Goal: Task Accomplishment & Management: Complete application form

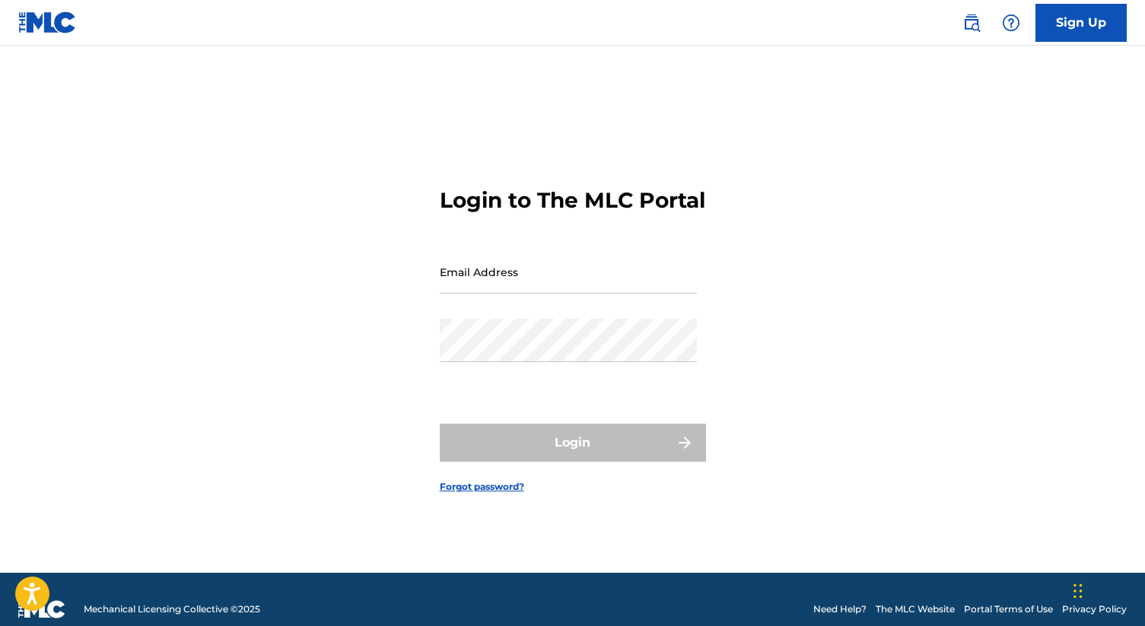
click at [1062, 27] on link "Sign Up" at bounding box center [1080, 23] width 91 height 38
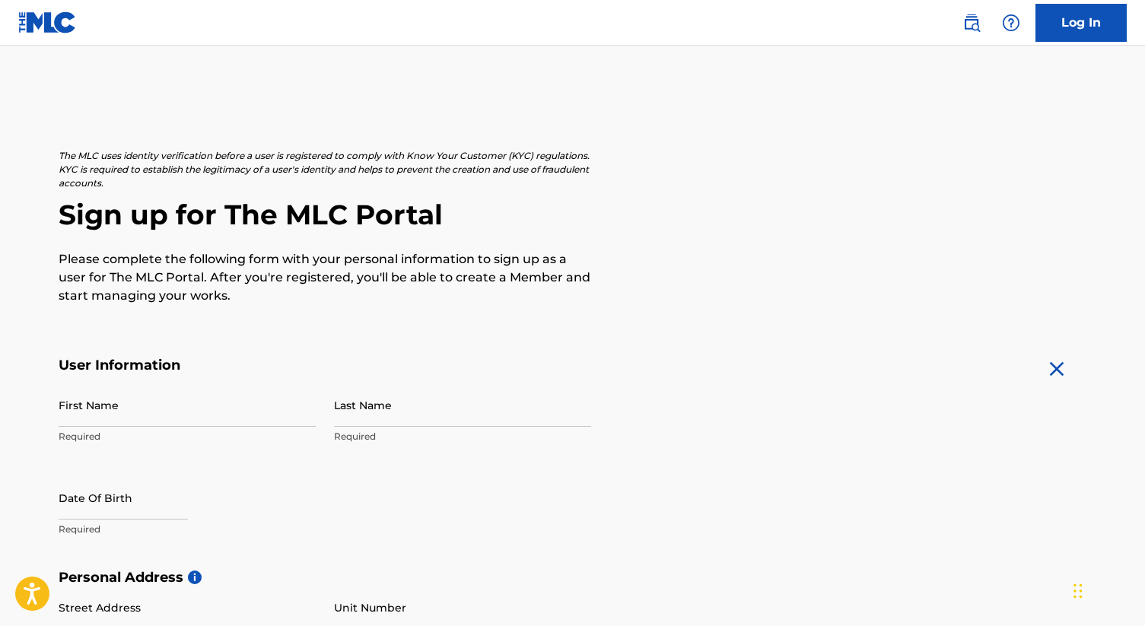
click at [94, 410] on input "First Name" at bounding box center [187, 404] width 257 height 43
type input "[PERSON_NAME]"
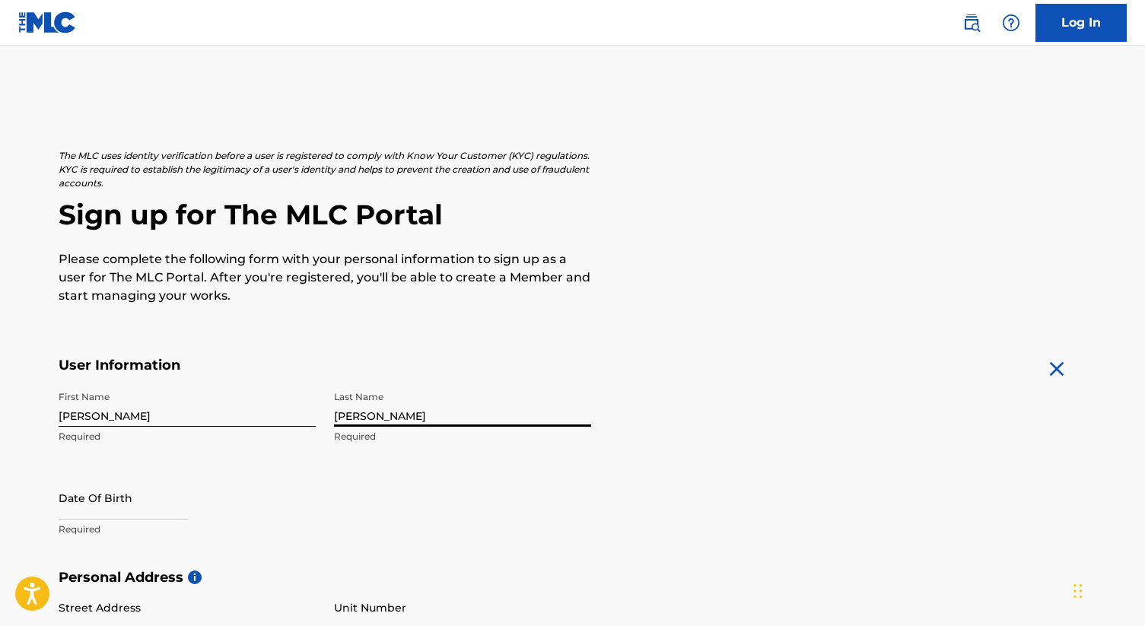
type input "[PERSON_NAME]"
select select "7"
select select "2025"
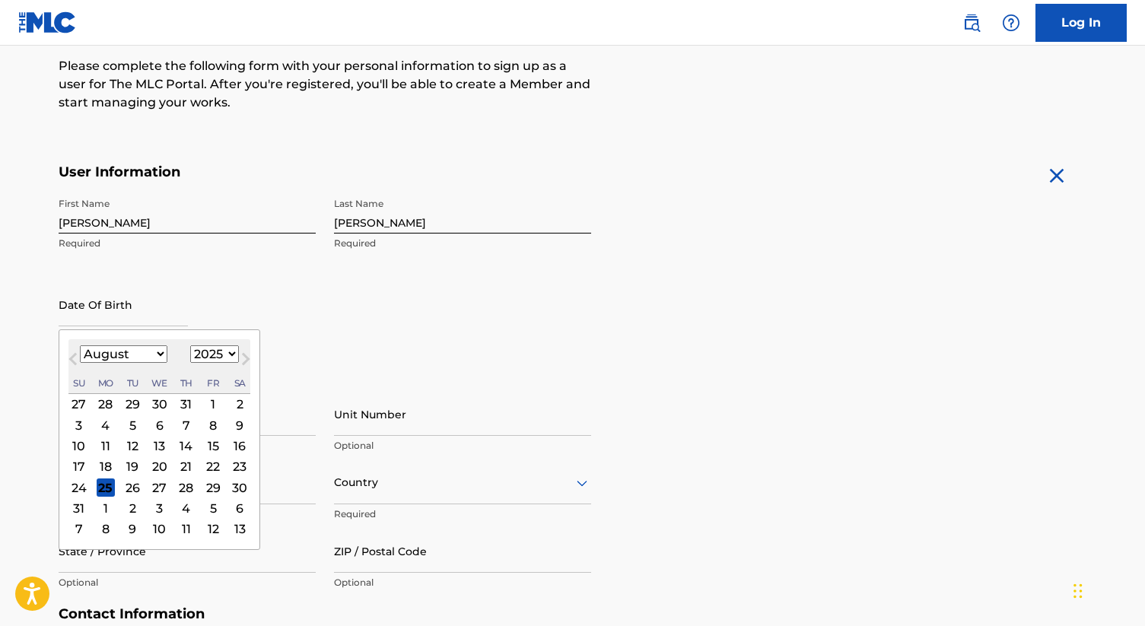
scroll to position [330, 0]
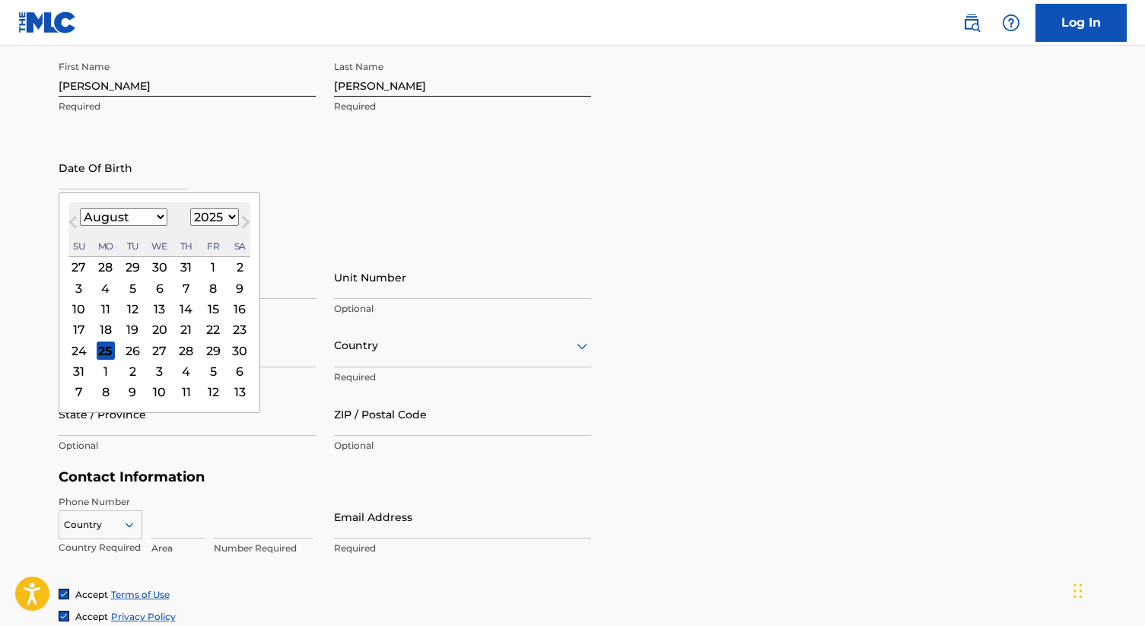
type input "0"
type input "[DATE]"
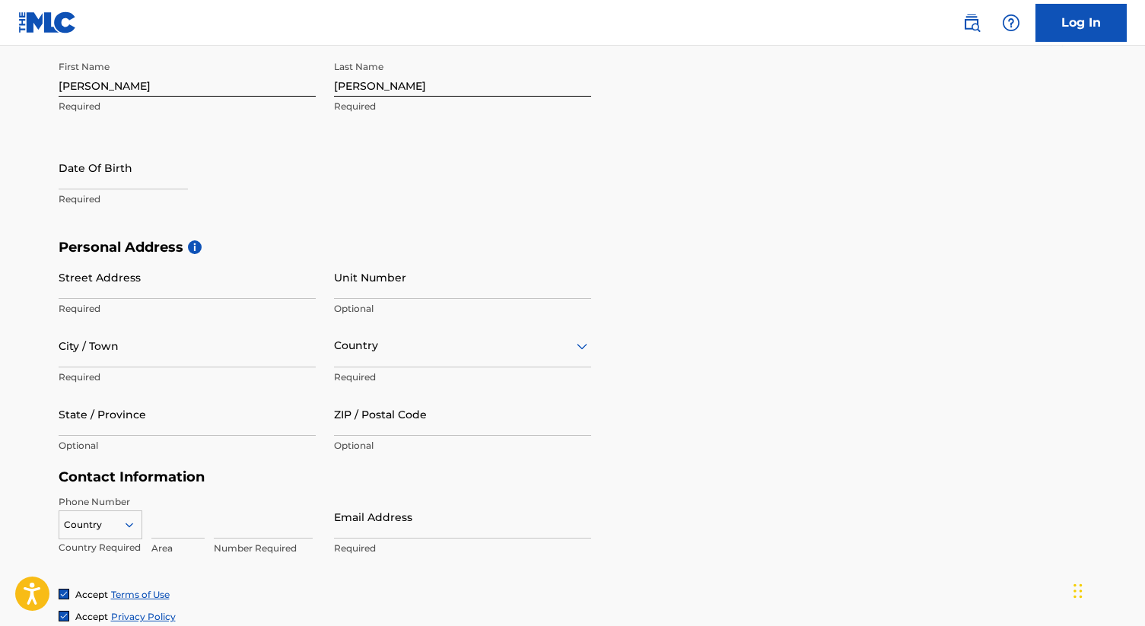
click at [346, 198] on div "First Name [PERSON_NAME] Required Last Name [PERSON_NAME] Required Date Of Birt…" at bounding box center [325, 146] width 532 height 186
select select "7"
select select "2025"
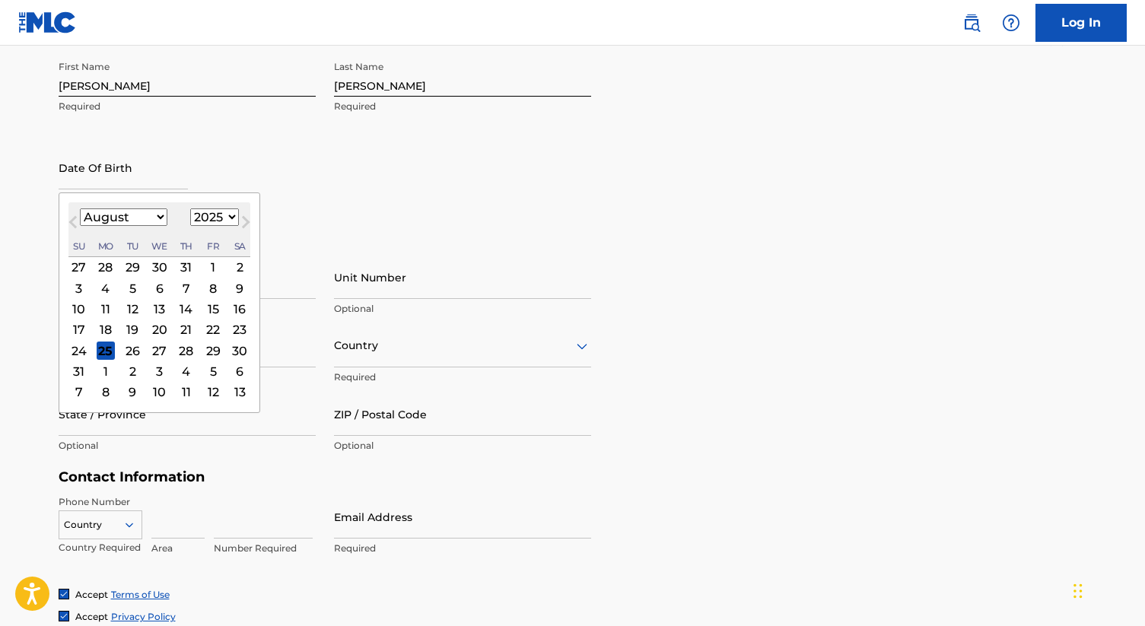
click at [108, 164] on input "text" at bounding box center [123, 167] width 129 height 43
type input "[DATE]"
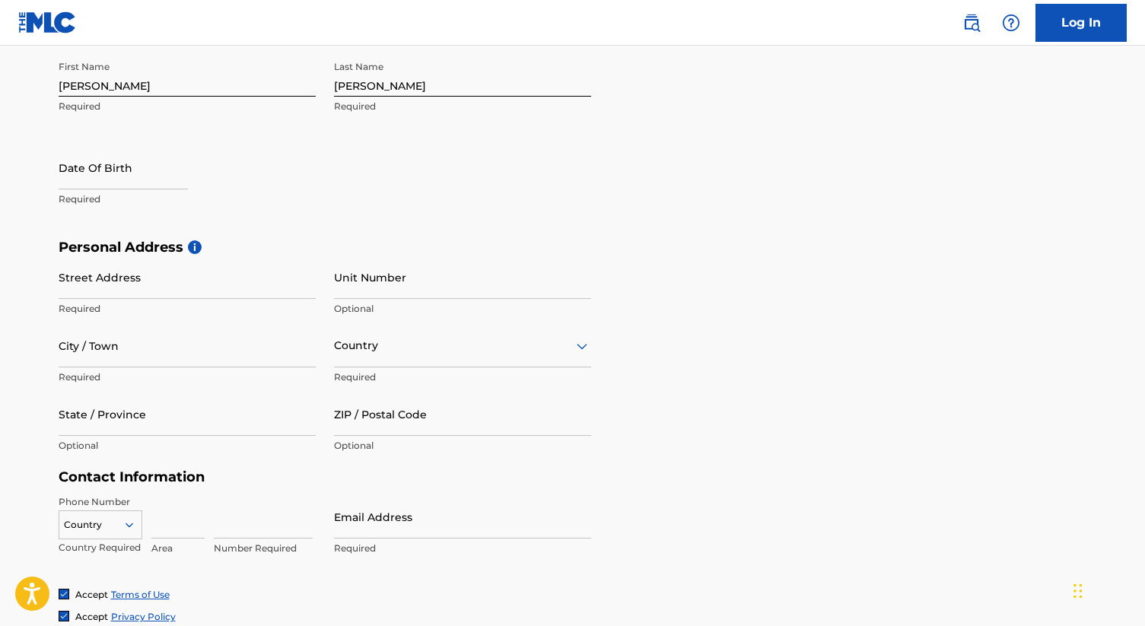
click at [101, 172] on input "text" at bounding box center [123, 167] width 129 height 43
select select "7"
select select "2025"
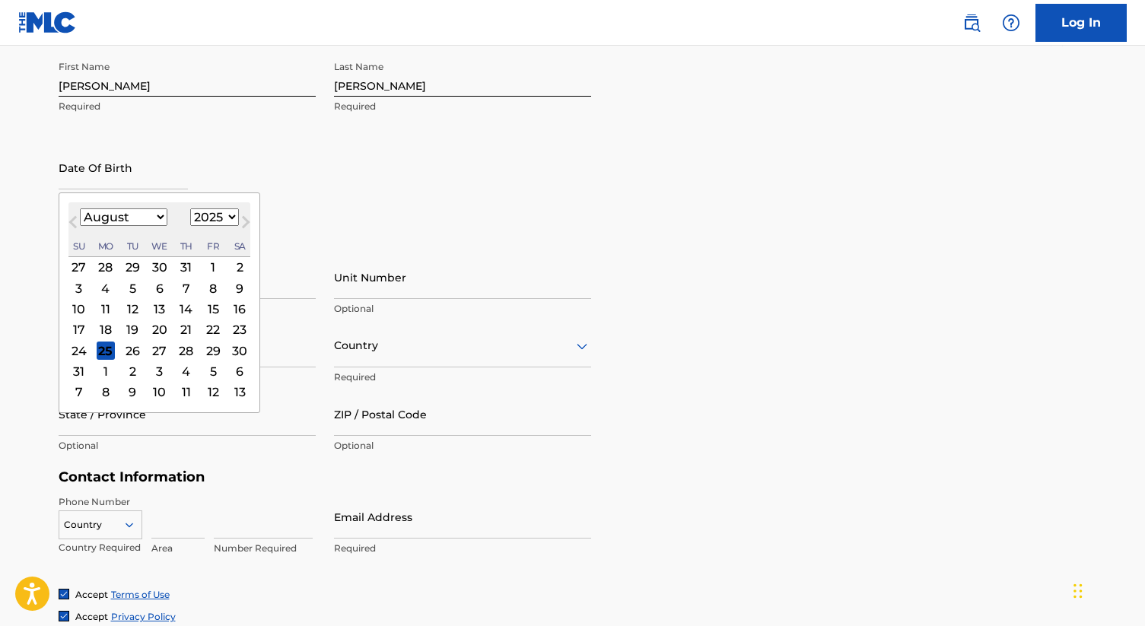
click at [83, 213] on button "Previous Month" at bounding box center [73, 225] width 24 height 24
select select "6"
click at [211, 211] on select "1900 1901 1902 1903 1904 1905 1906 1907 1908 1909 1910 1911 1912 1913 1914 1915…" at bounding box center [214, 216] width 49 height 17
select select "2010"
click at [190, 208] on select "1900 1901 1902 1903 1904 1905 1906 1907 1908 1909 1910 1911 1912 1913 1914 1915…" at bounding box center [214, 216] width 49 height 17
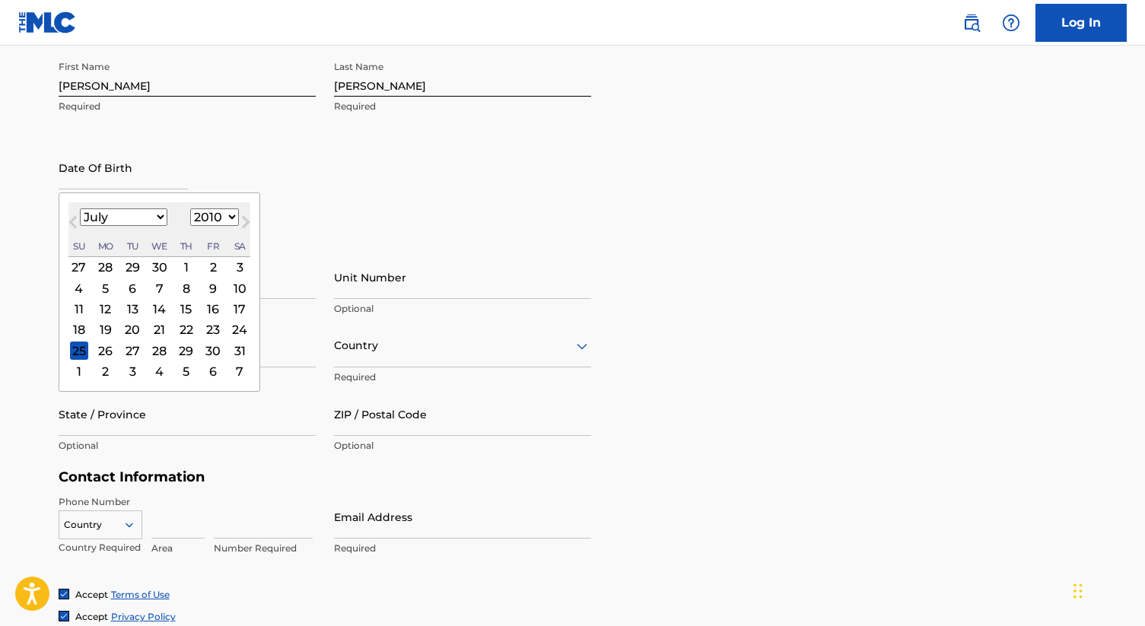
click at [142, 215] on select "January February March April May June July August September October November De…" at bounding box center [123, 216] width 87 height 17
select select "9"
click at [80, 208] on select "January February March April May June July August September October November De…" at bounding box center [123, 216] width 87 height 17
click at [237, 332] on div "23" at bounding box center [239, 329] width 18 height 18
type input "[DATE]"
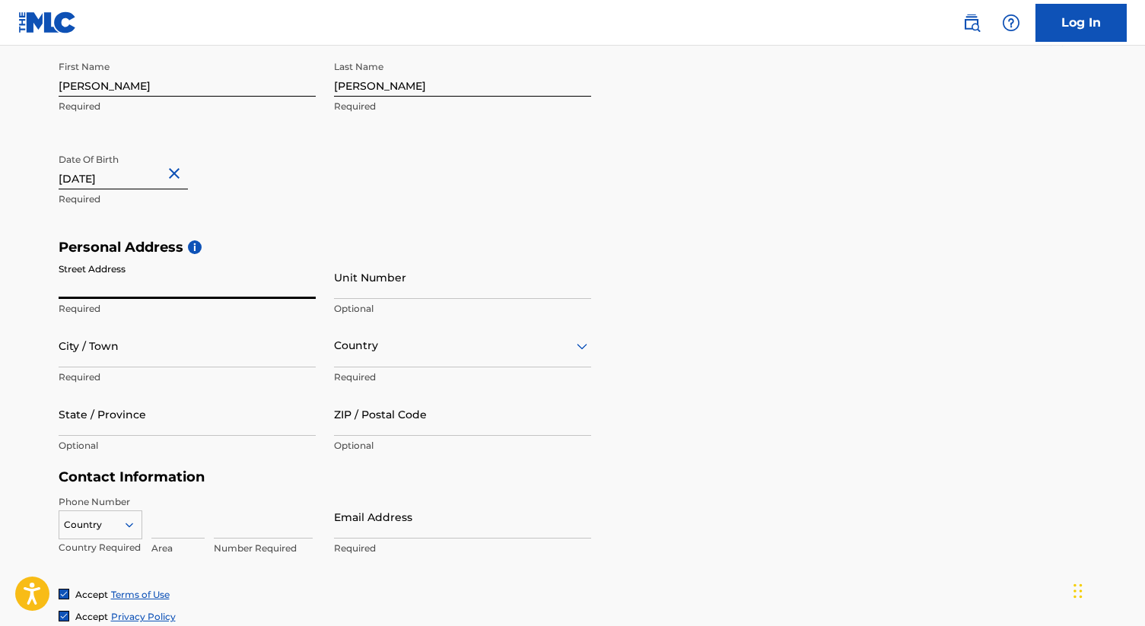
click at [165, 288] on input "Street Address" at bounding box center [187, 277] width 257 height 43
type input "[STREET_ADDRESS][PERSON_NAME]"
type input "La Jolla"
type input "[GEOGRAPHIC_DATA]"
type input "CA"
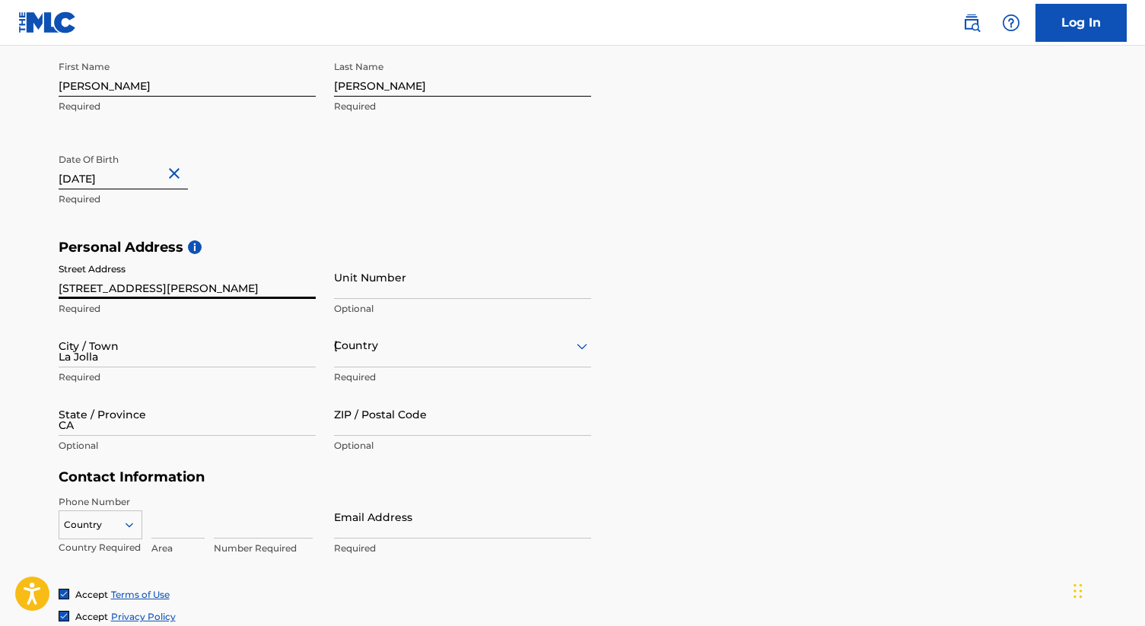
type input "92037"
type input "1"
type input "858"
type input "7841578"
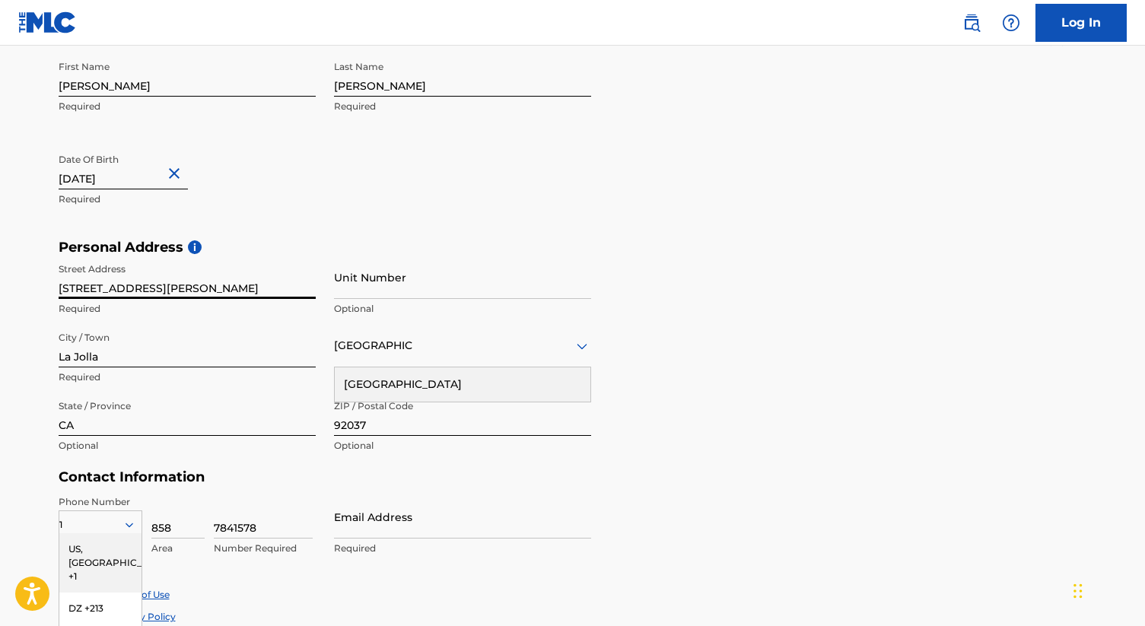
scroll to position [466, 0]
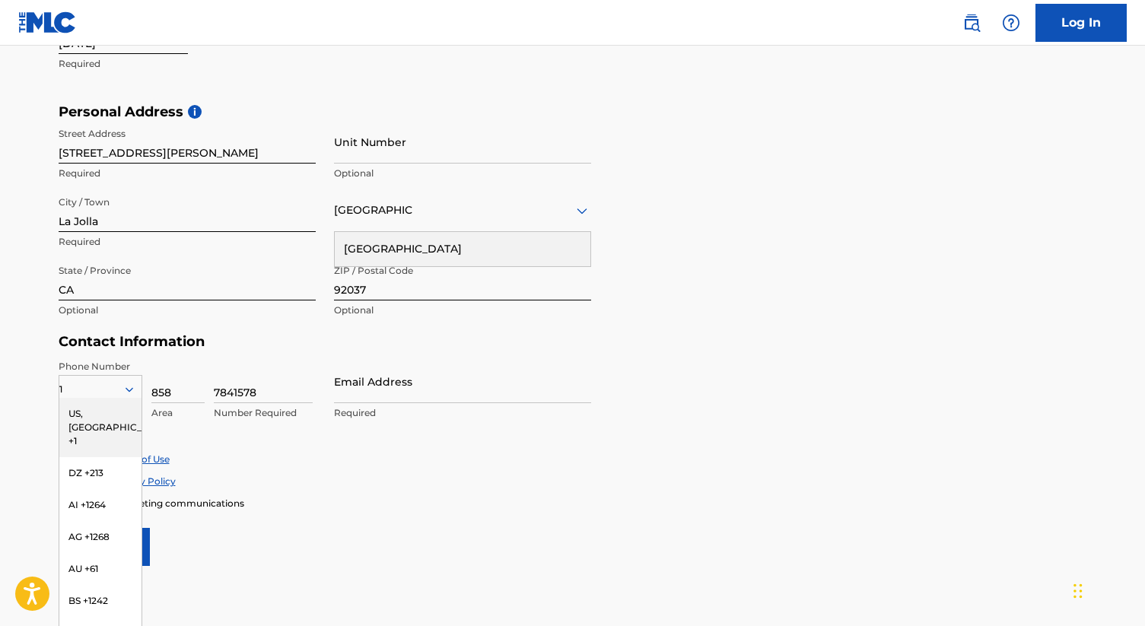
click at [736, 251] on div "Personal Address i Street Address [STREET_ADDRESS][PERSON_NAME] Required Unit N…" at bounding box center [573, 218] width 1028 height 230
click at [104, 385] on div "1" at bounding box center [100, 389] width 82 height 17
click at [252, 388] on input "7841578" at bounding box center [263, 381] width 99 height 43
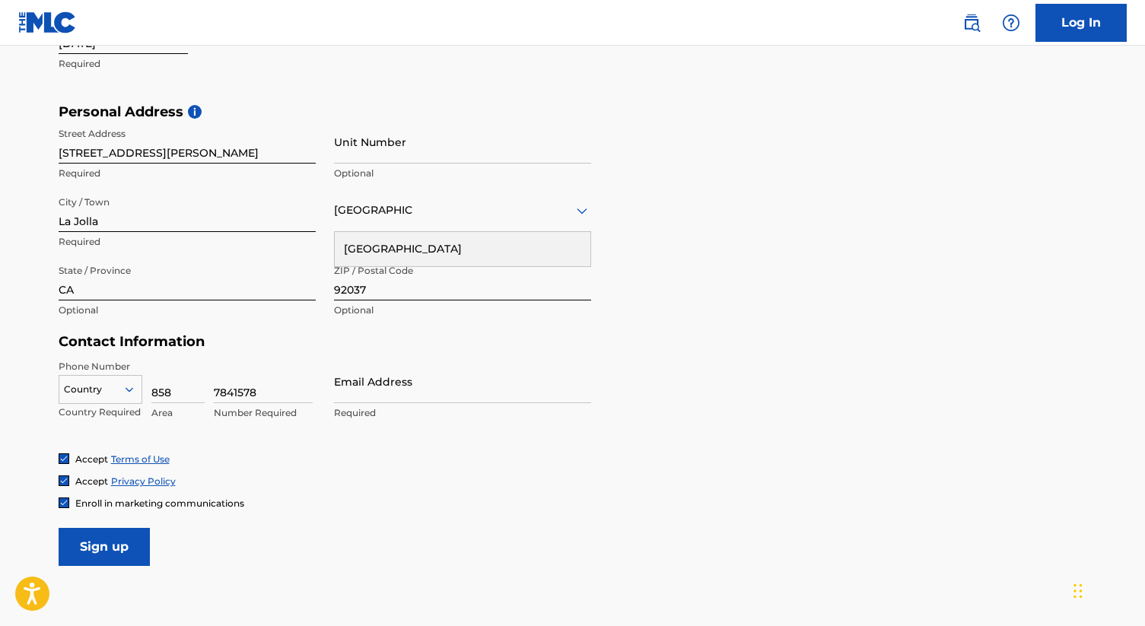
click at [252, 388] on input "7841578" at bounding box center [263, 381] width 99 height 43
type input "3244117"
click at [539, 498] on div "Enroll in marketing communications" at bounding box center [573, 503] width 1028 height 13
click at [396, 387] on input "Email Address" at bounding box center [462, 381] width 257 height 43
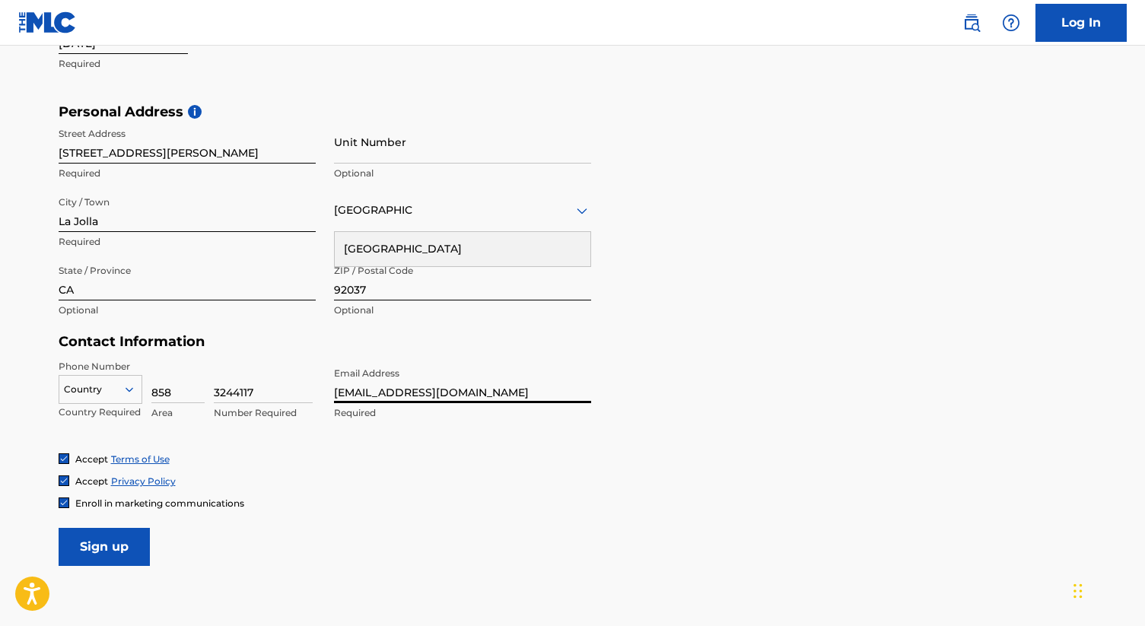
type input "[EMAIL_ADDRESS][DOMAIN_NAME]"
click at [793, 373] on form "User Information First Name [PERSON_NAME] Required Last Name [PERSON_NAME] Requ…" at bounding box center [573, 228] width 1028 height 675
click at [392, 244] on div "[GEOGRAPHIC_DATA]" at bounding box center [463, 249] width 256 height 34
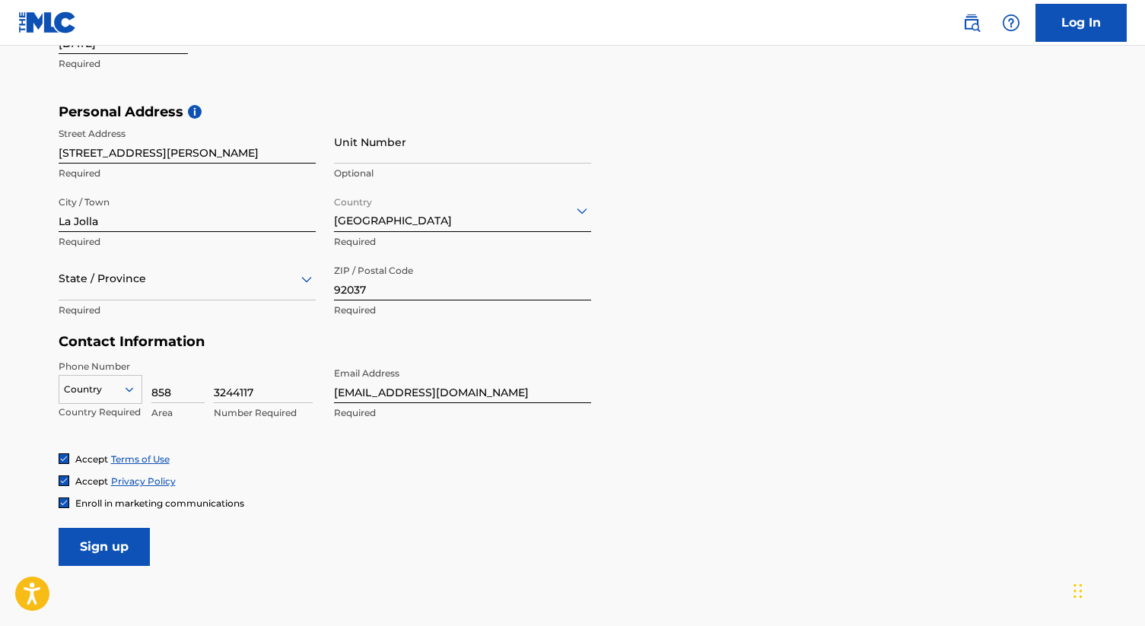
click at [148, 295] on div "State / Province" at bounding box center [187, 278] width 257 height 43
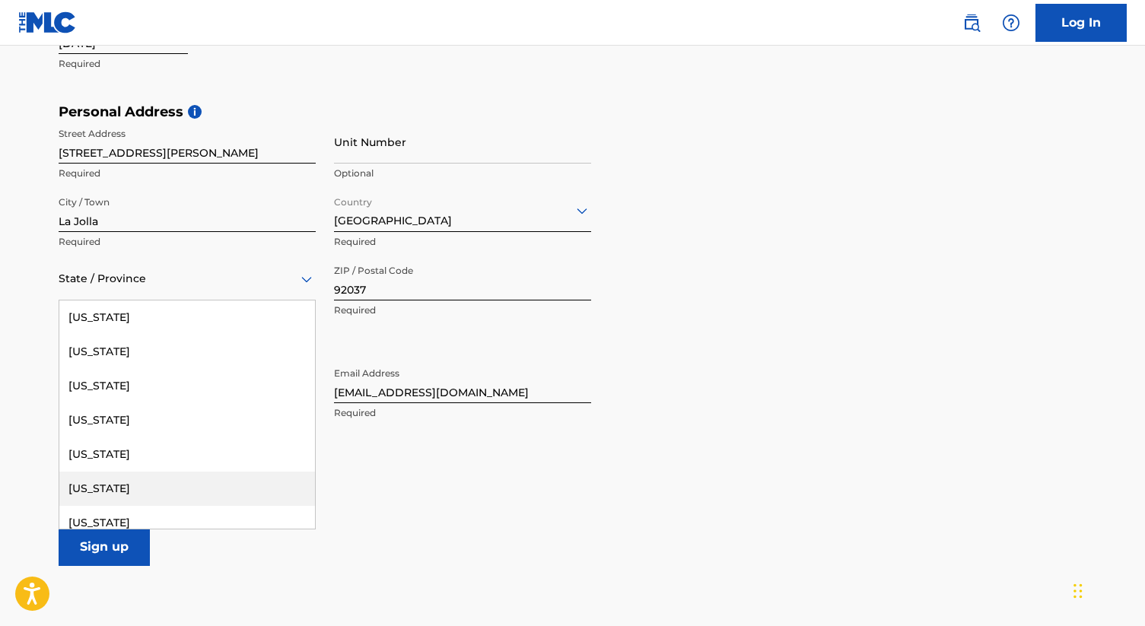
click at [114, 491] on div "[US_STATE]" at bounding box center [187, 489] width 256 height 34
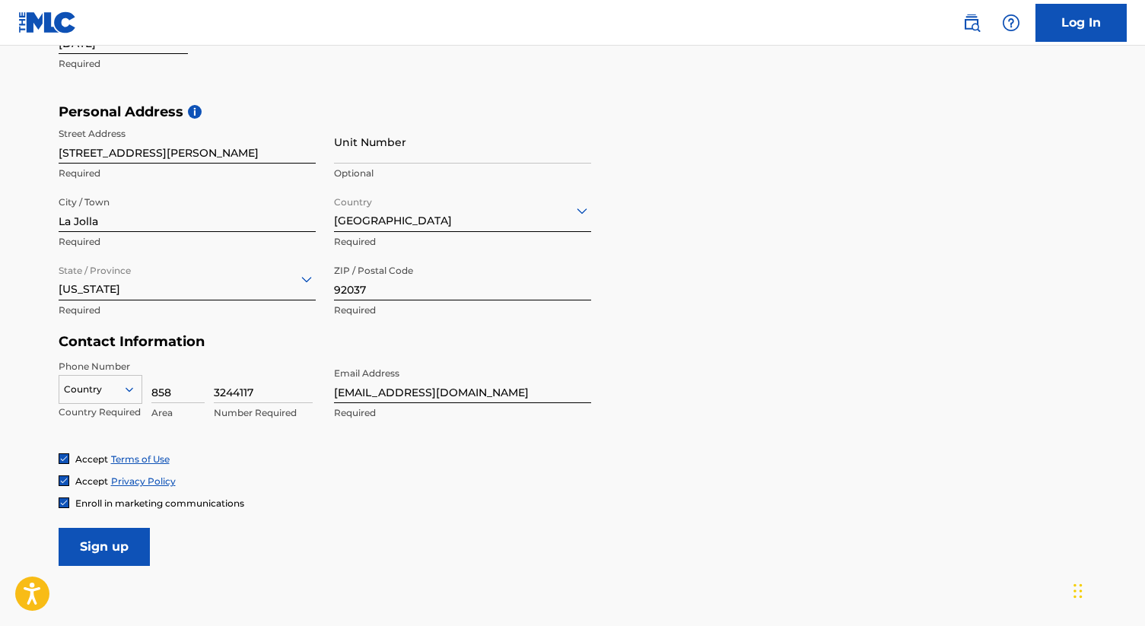
click at [680, 409] on form "User Information First Name [PERSON_NAME] Required Last Name [PERSON_NAME] Requ…" at bounding box center [573, 228] width 1028 height 675
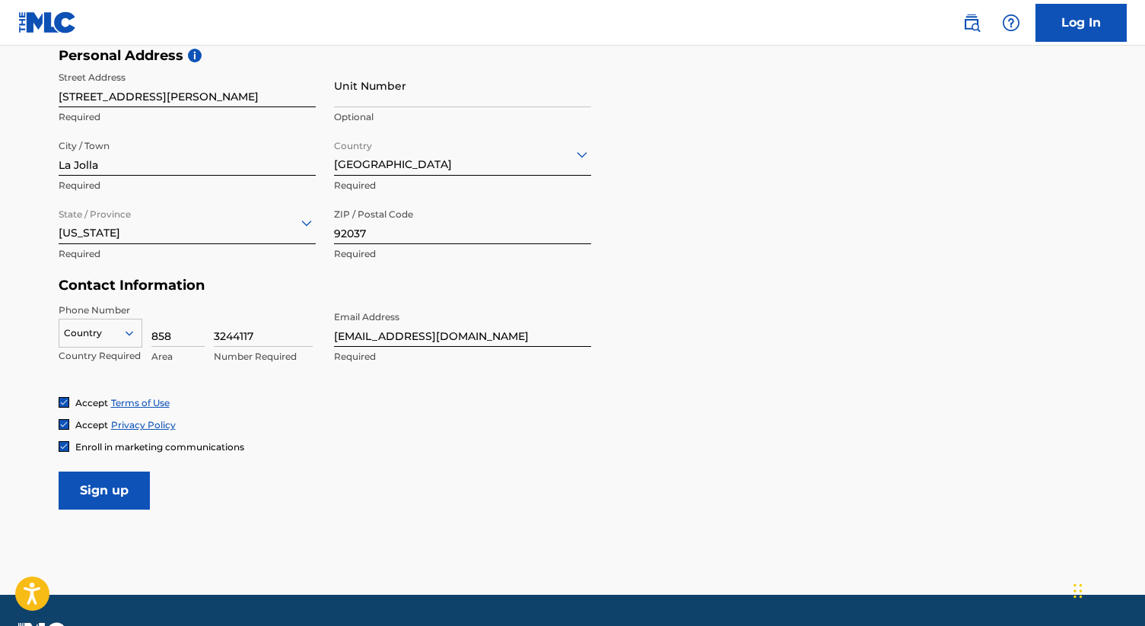
scroll to position [524, 0]
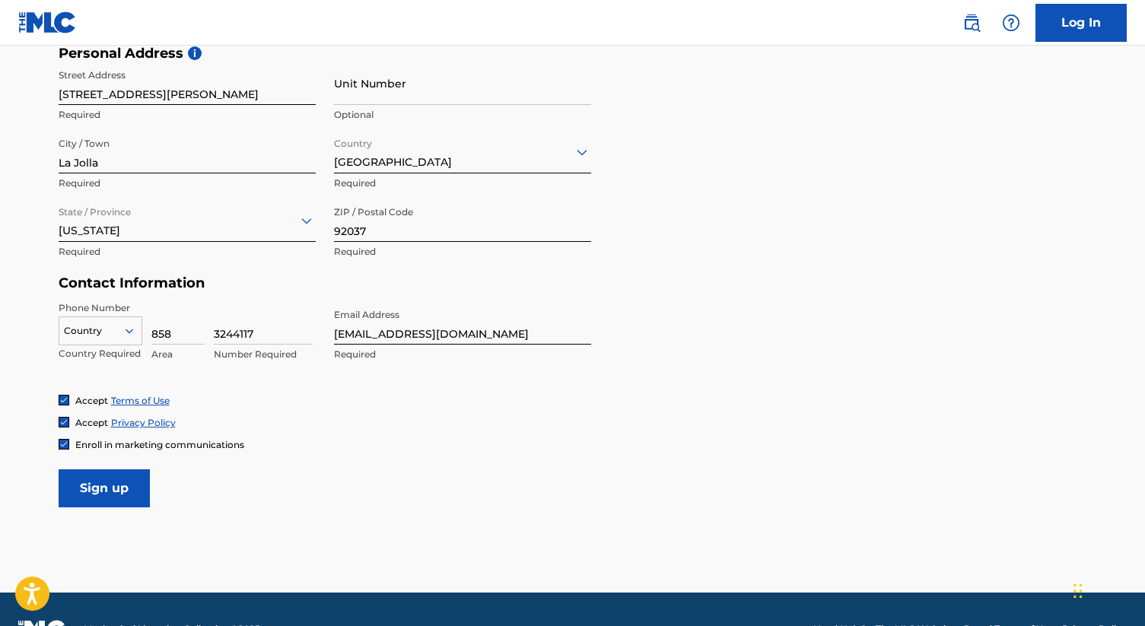
click at [119, 494] on input "Sign up" at bounding box center [104, 488] width 91 height 38
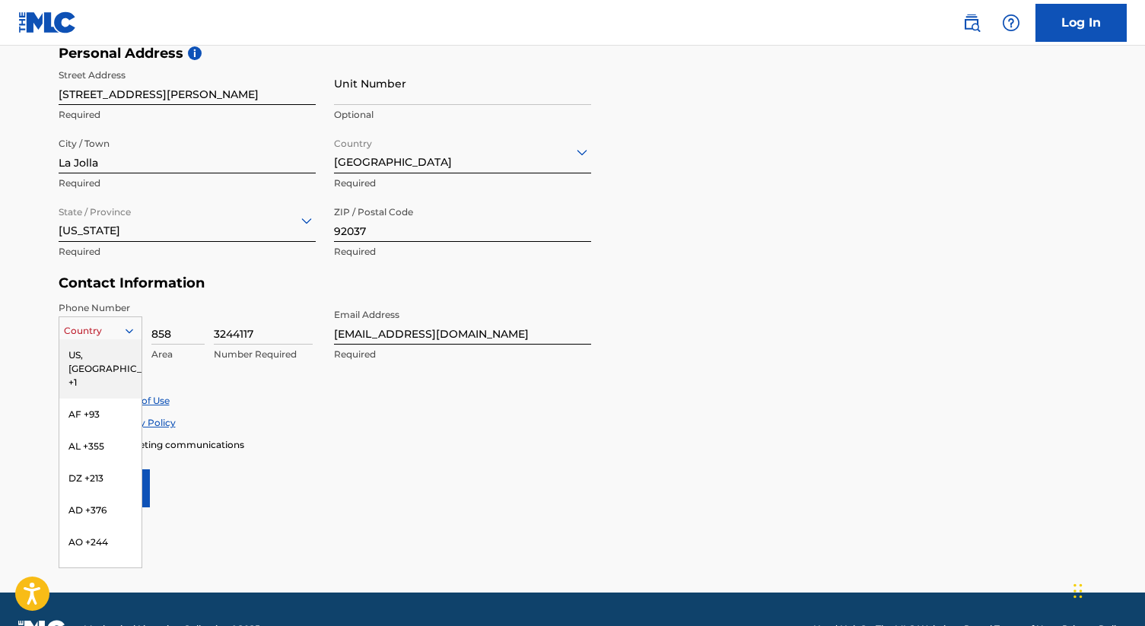
click at [108, 334] on div at bounding box center [100, 331] width 82 height 17
click at [100, 351] on div "US, [GEOGRAPHIC_DATA] +1" at bounding box center [100, 368] width 82 height 59
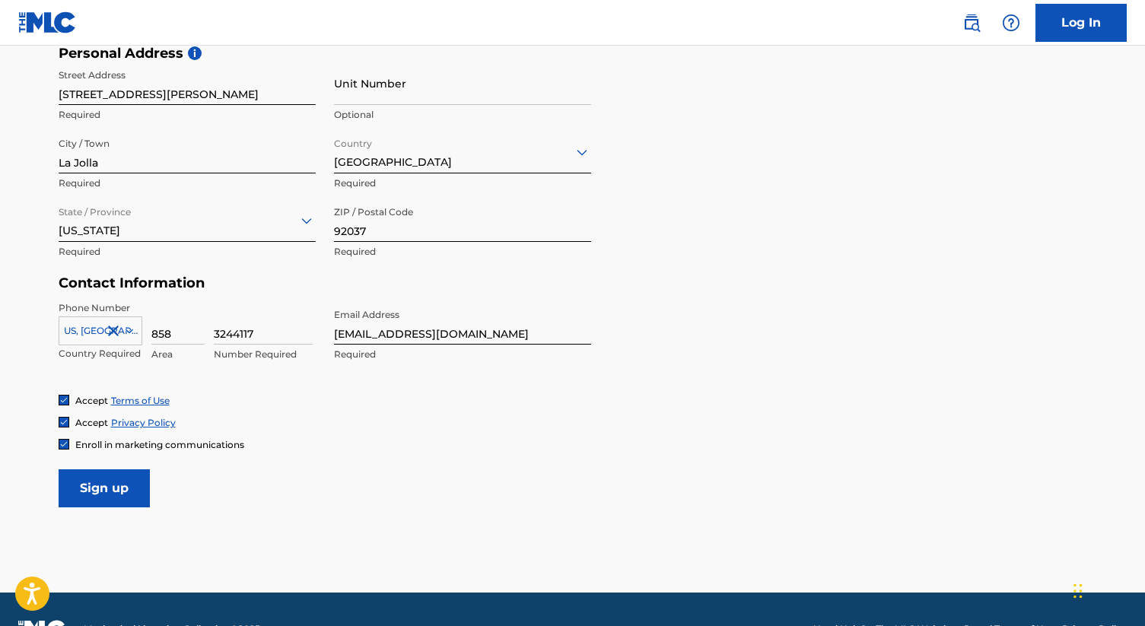
click at [118, 488] on input "Sign up" at bounding box center [104, 488] width 91 height 38
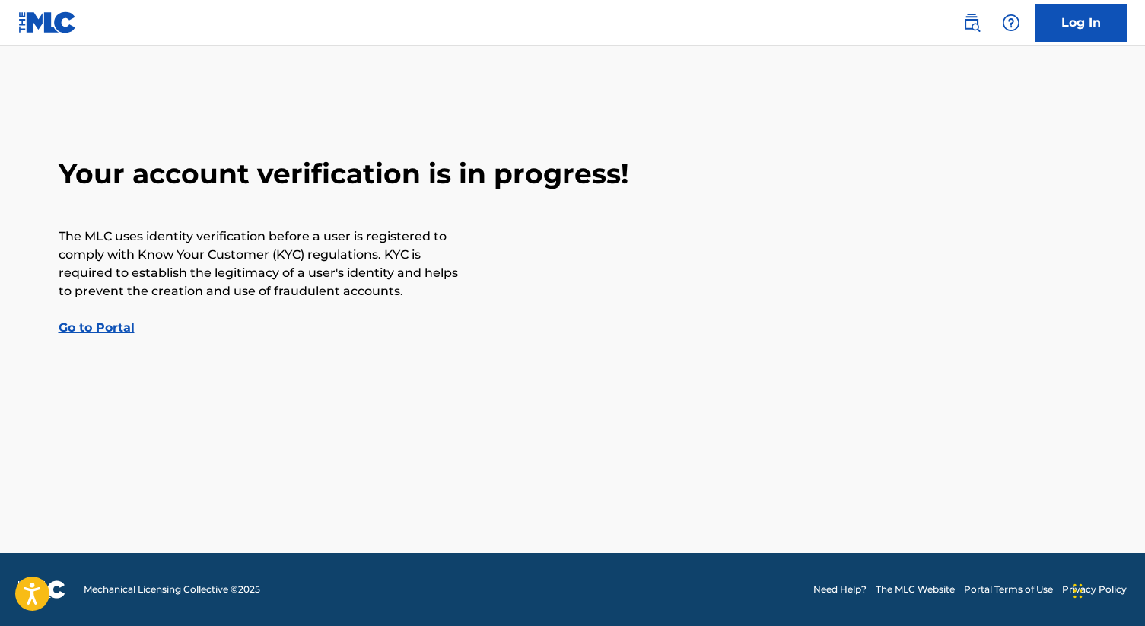
click at [98, 332] on link "Go to Portal" at bounding box center [97, 327] width 76 height 14
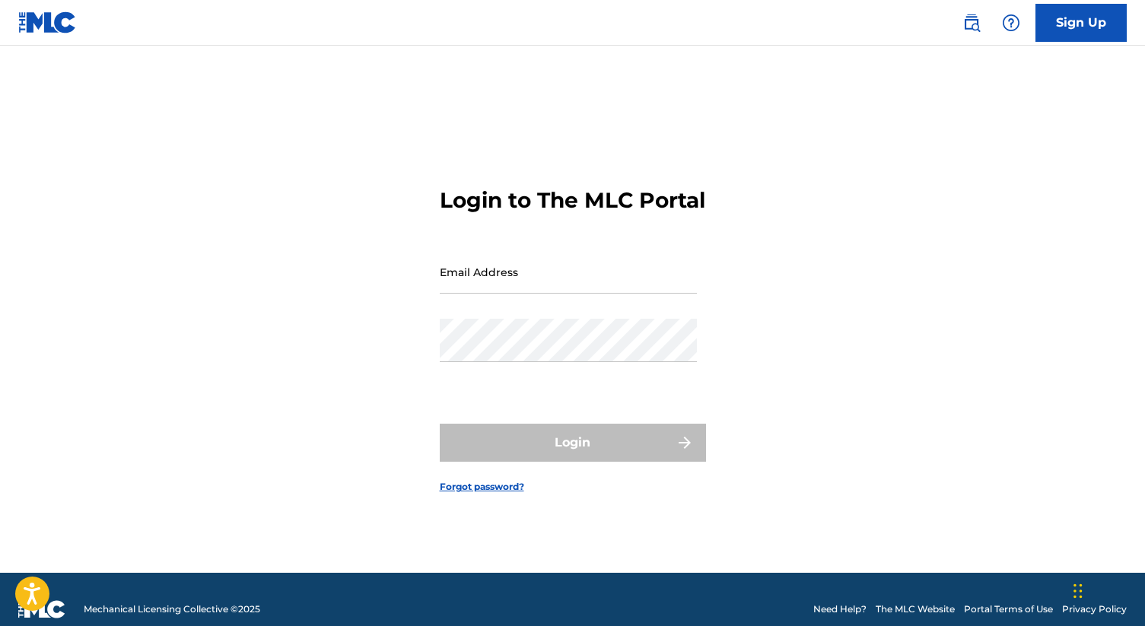
click at [70, 21] on img at bounding box center [47, 22] width 59 height 22
click at [50, 21] on img at bounding box center [47, 22] width 59 height 22
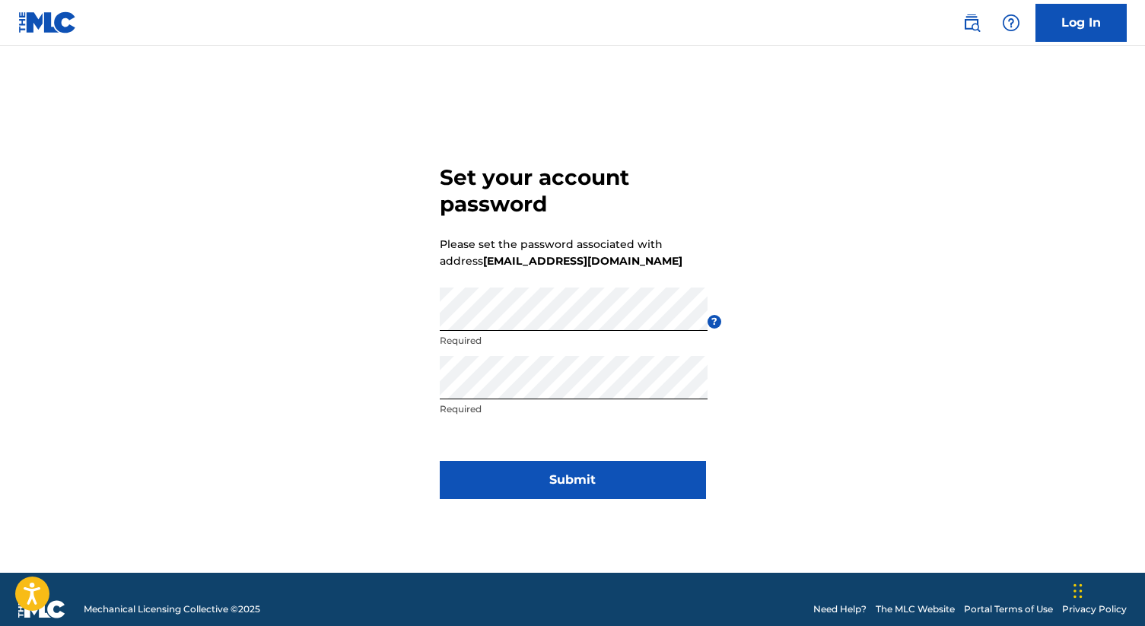
click at [564, 484] on button "Submit" at bounding box center [573, 480] width 266 height 38
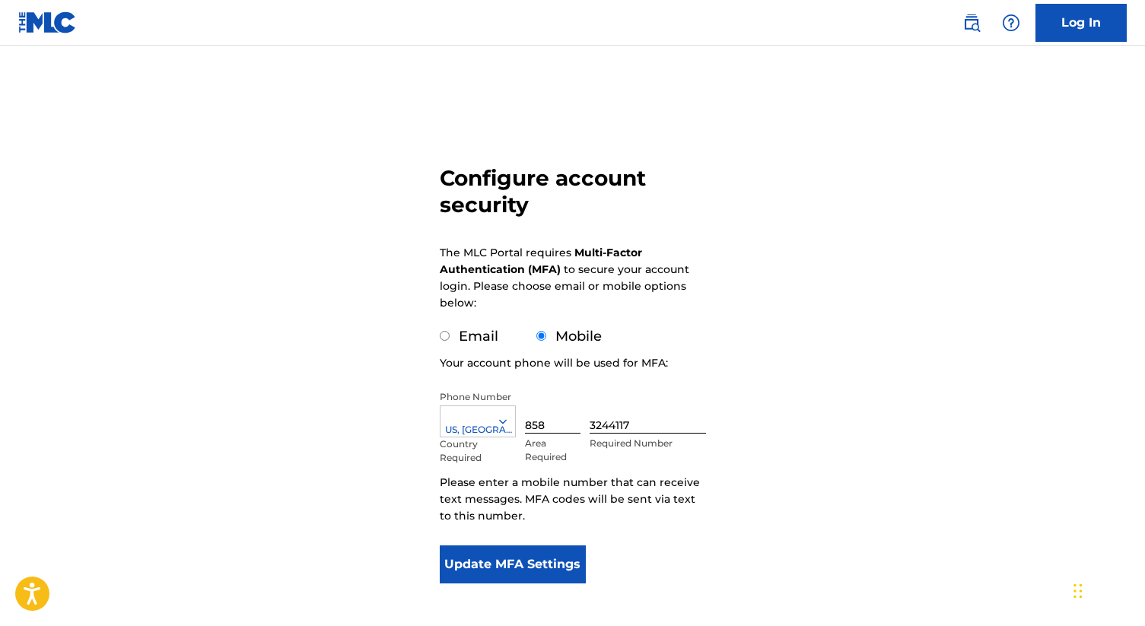
scroll to position [37, 0]
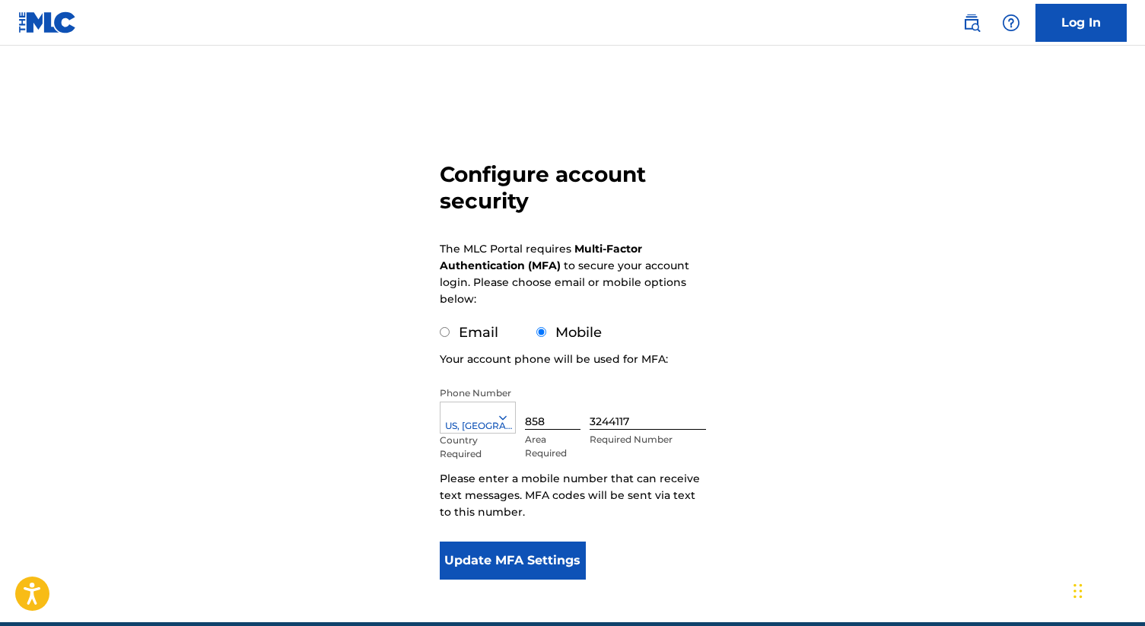
click at [446, 340] on div "Email" at bounding box center [469, 333] width 59 height 21
click at [444, 330] on input "Email" at bounding box center [445, 332] width 10 height 10
radio input "true"
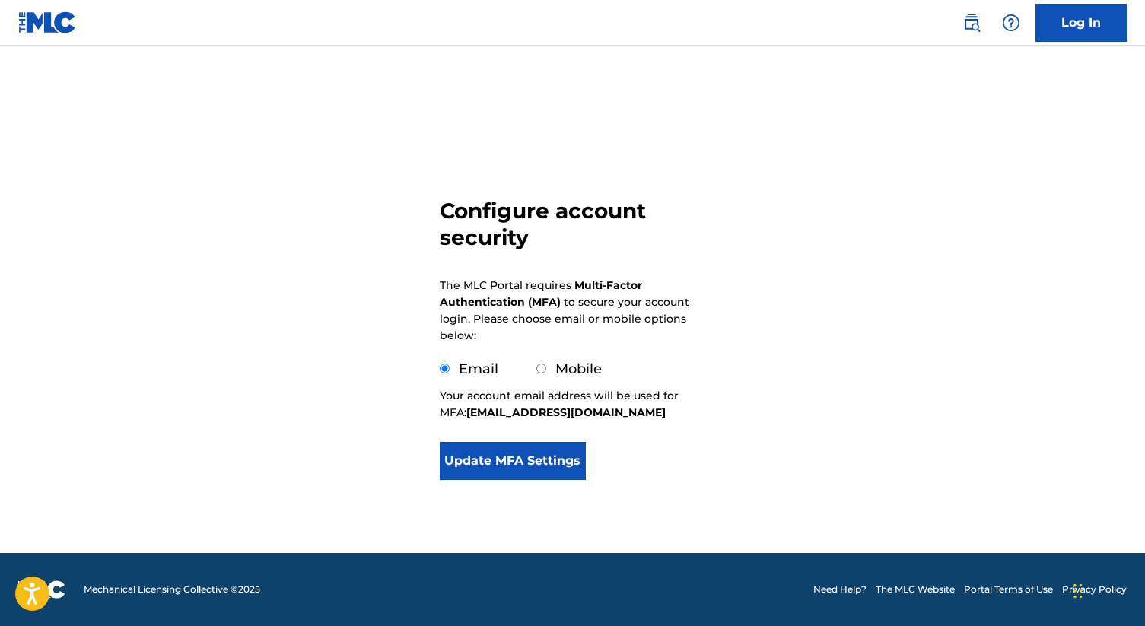
scroll to position [0, 0]
click at [499, 455] on button "Update MFA Settings" at bounding box center [513, 461] width 147 height 38
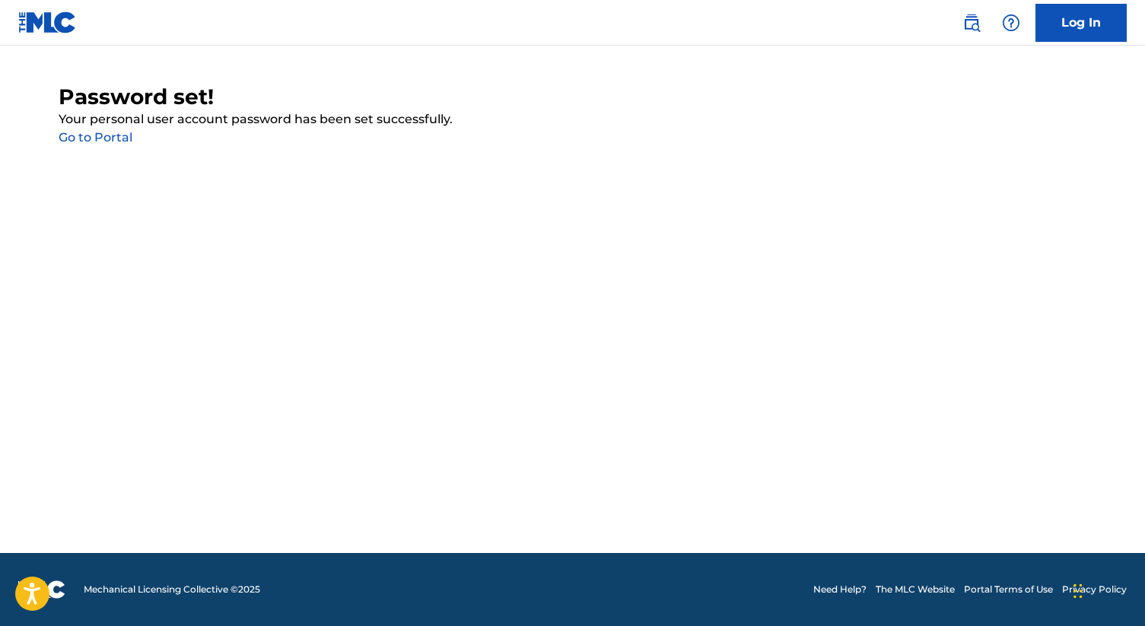
click at [106, 137] on link "Go to Portal" at bounding box center [96, 137] width 74 height 14
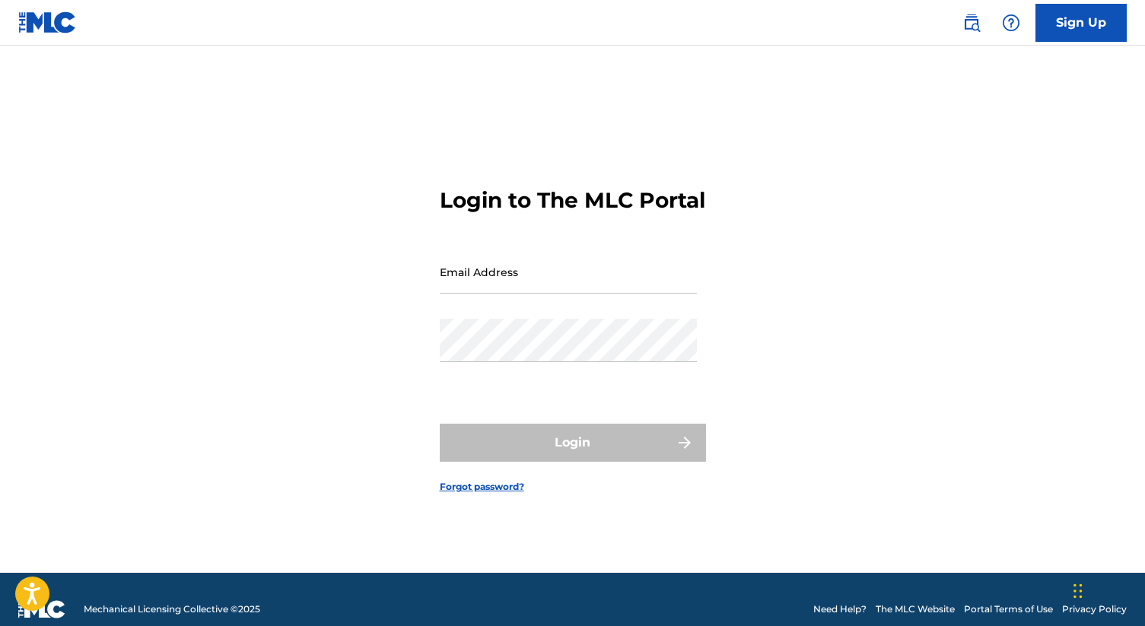
click at [466, 286] on input "Email Address" at bounding box center [568, 271] width 257 height 43
type input "[EMAIL_ADDRESS][DOMAIN_NAME]"
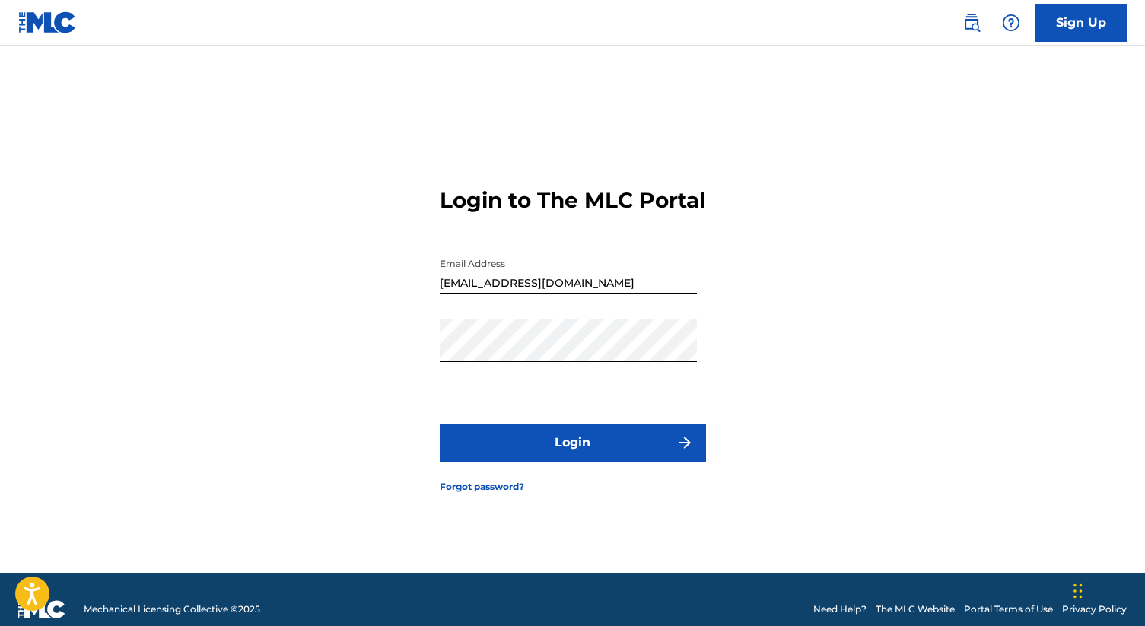
click at [543, 458] on button "Login" at bounding box center [573, 443] width 266 height 38
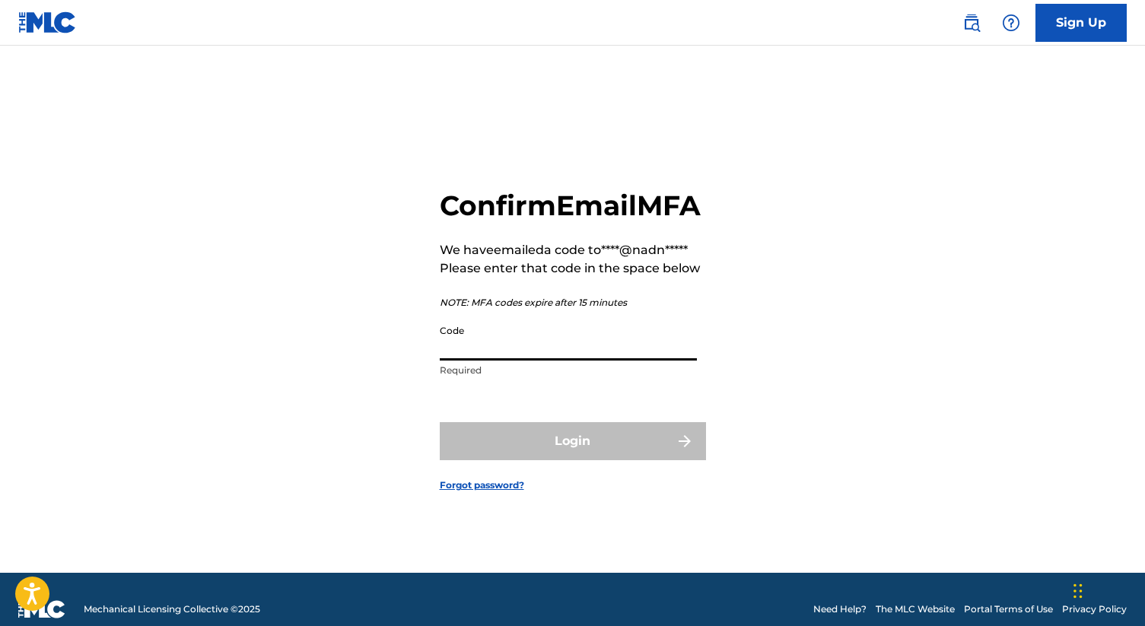
click at [489, 361] on input "Code" at bounding box center [568, 338] width 257 height 43
paste input "228820"
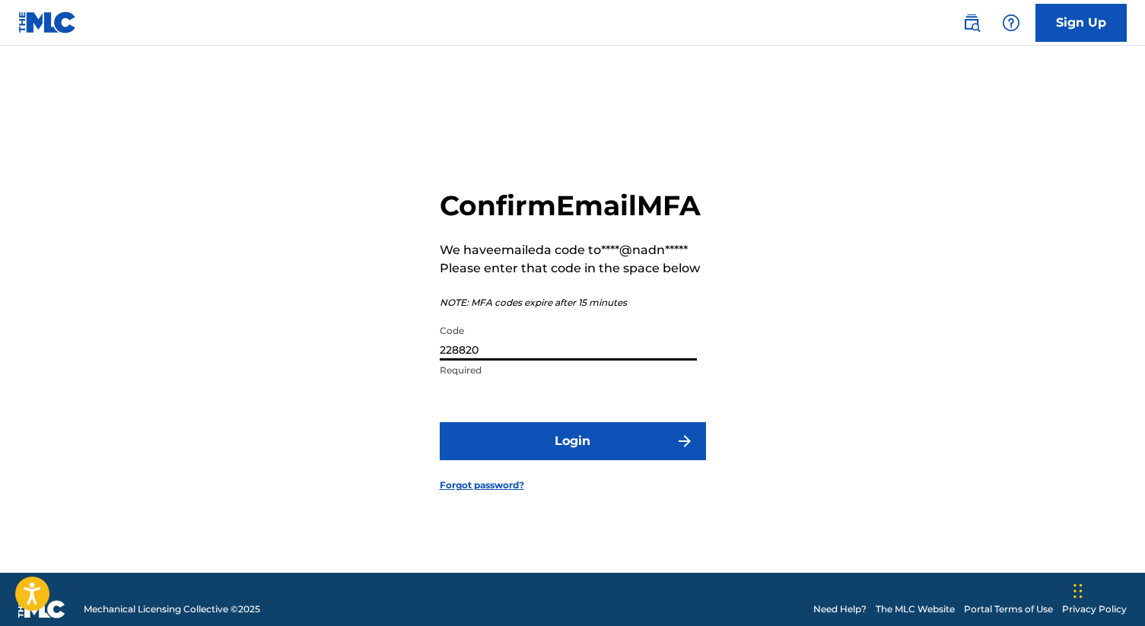
type input "228820"
click at [503, 460] on button "Login" at bounding box center [573, 441] width 266 height 38
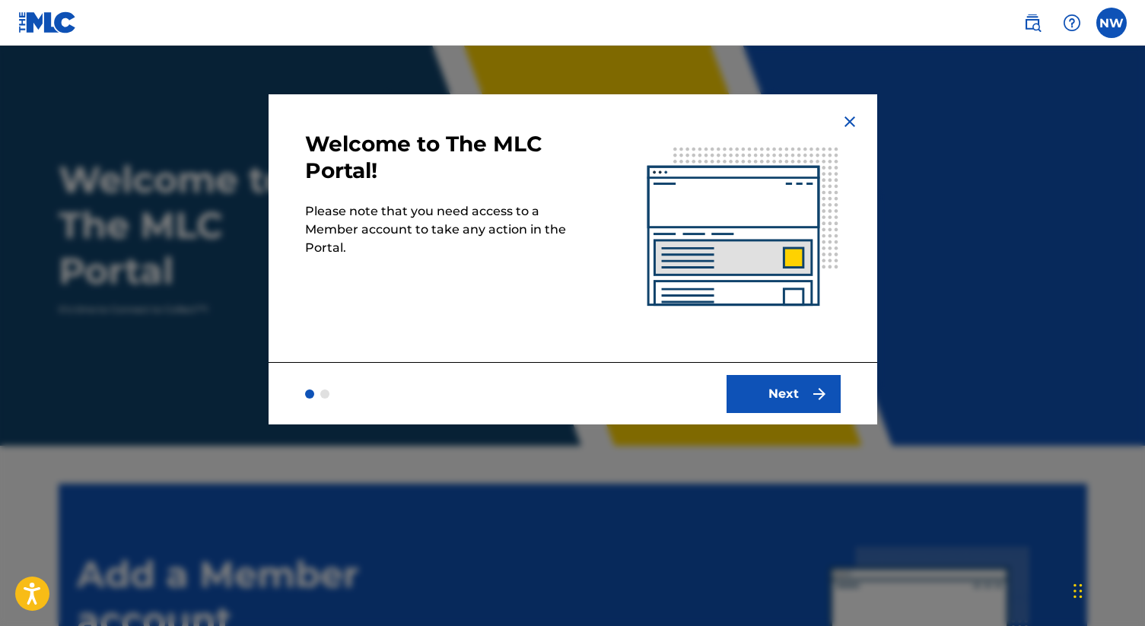
click at [780, 390] on button "Next" at bounding box center [783, 394] width 114 height 38
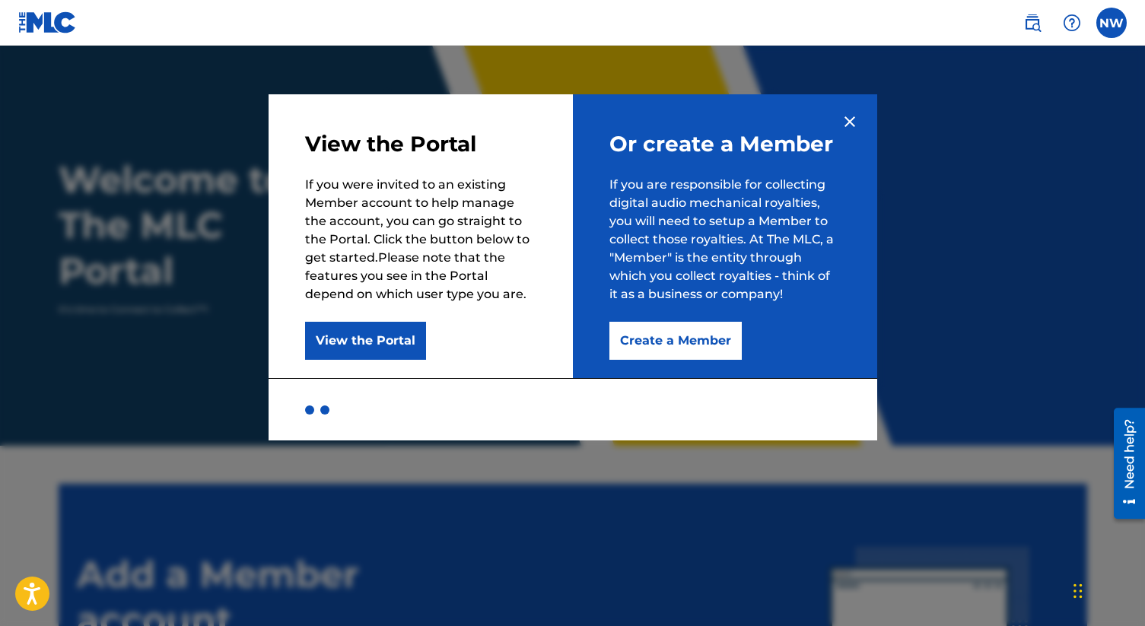
click at [650, 342] on button "Create a Member" at bounding box center [675, 341] width 132 height 38
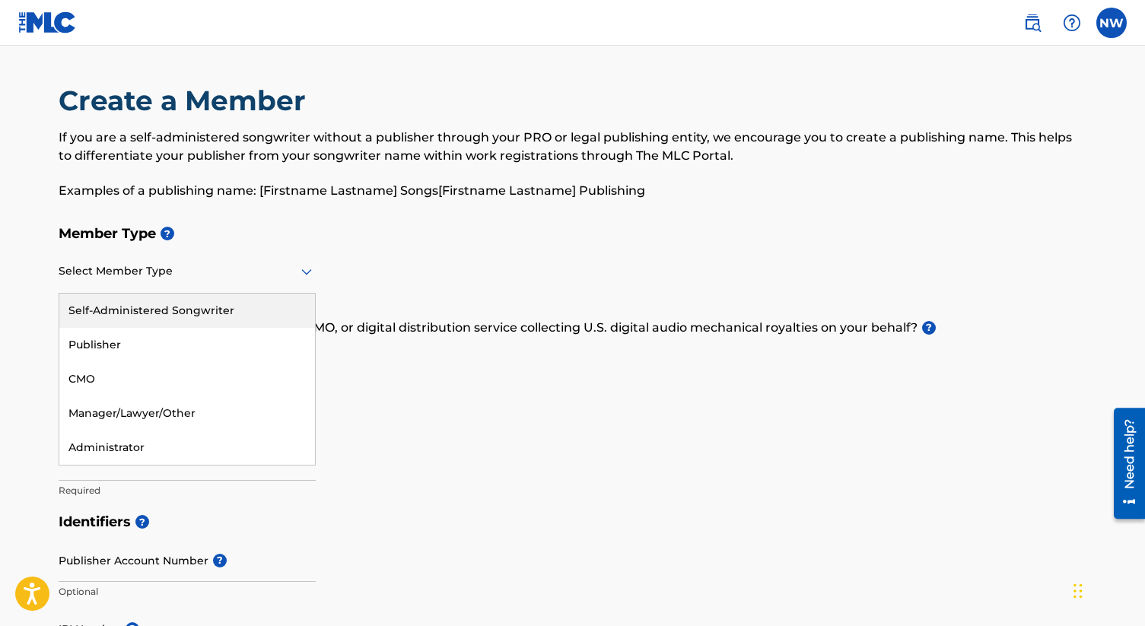
click at [258, 269] on div at bounding box center [187, 271] width 257 height 19
click at [228, 308] on div "Self-Administered Songwriter" at bounding box center [187, 311] width 256 height 34
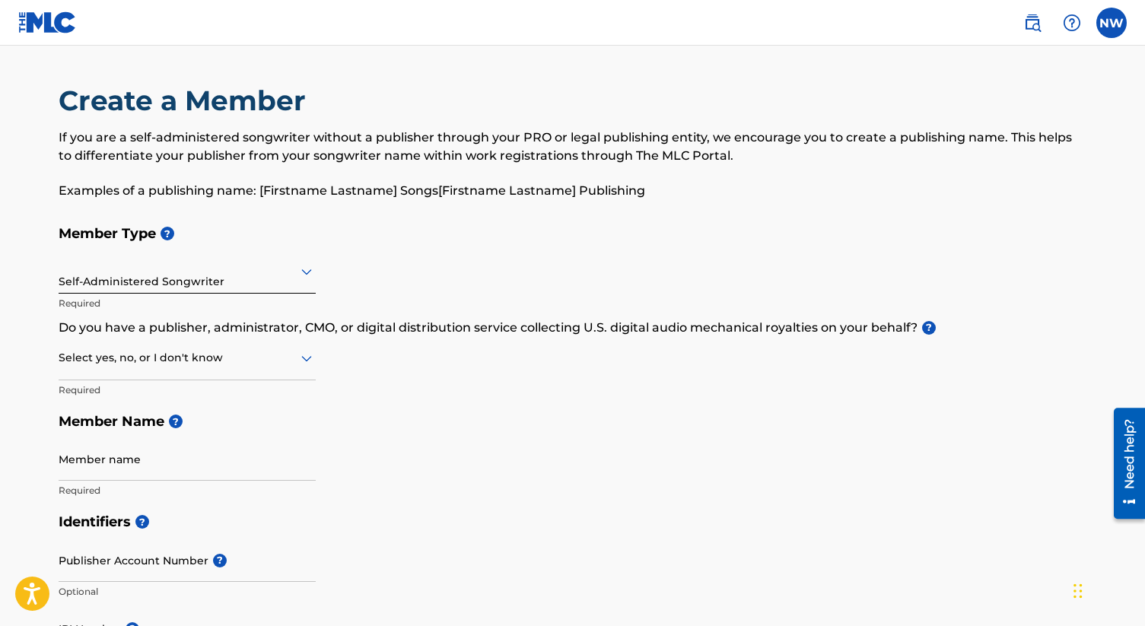
click at [214, 365] on div at bounding box center [187, 357] width 257 height 19
click at [163, 424] on div "No" at bounding box center [187, 432] width 256 height 34
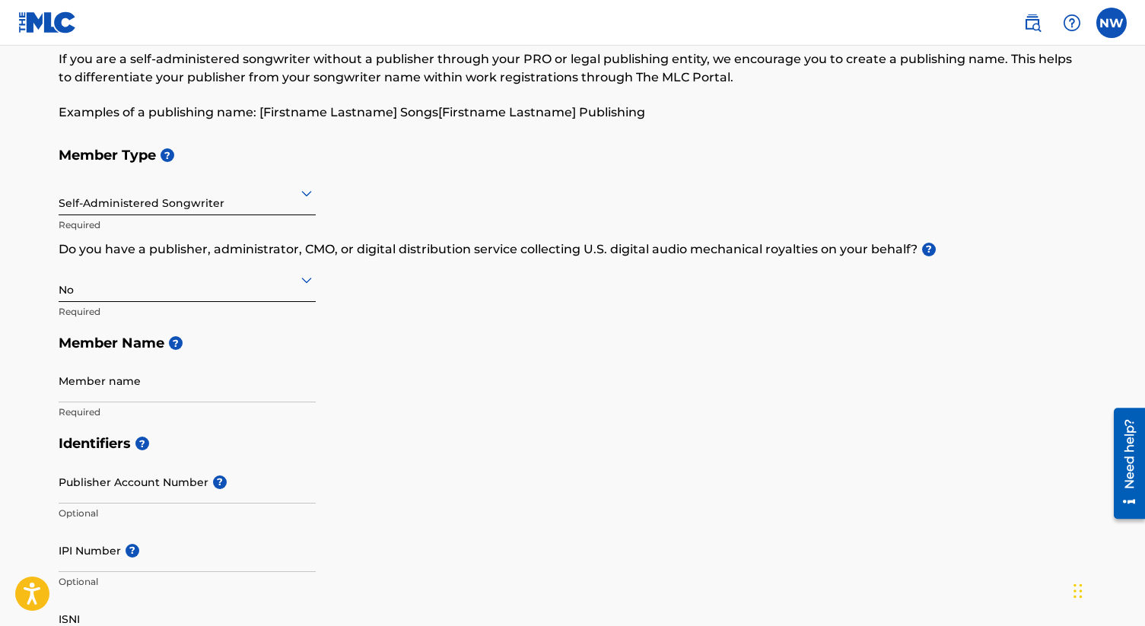
scroll to position [97, 0]
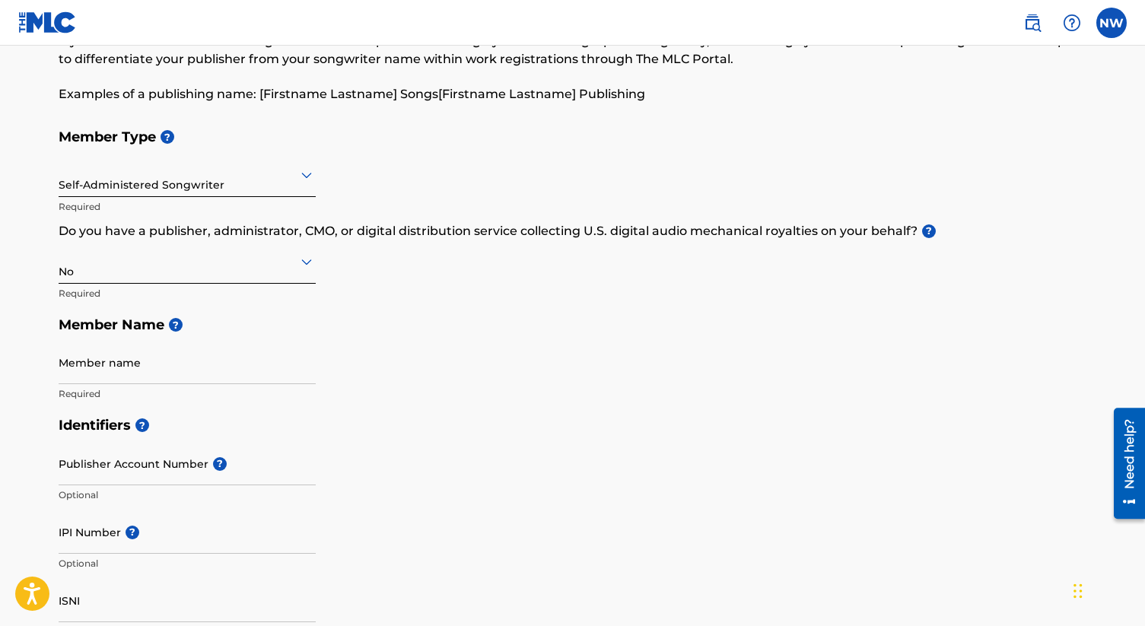
click at [468, 295] on div "Member Type ? Self-Administered Songwriter Required Do you have a publisher, ad…" at bounding box center [573, 265] width 1028 height 288
click at [154, 367] on input "Member name" at bounding box center [187, 362] width 257 height 43
type input "Noah Weibel"
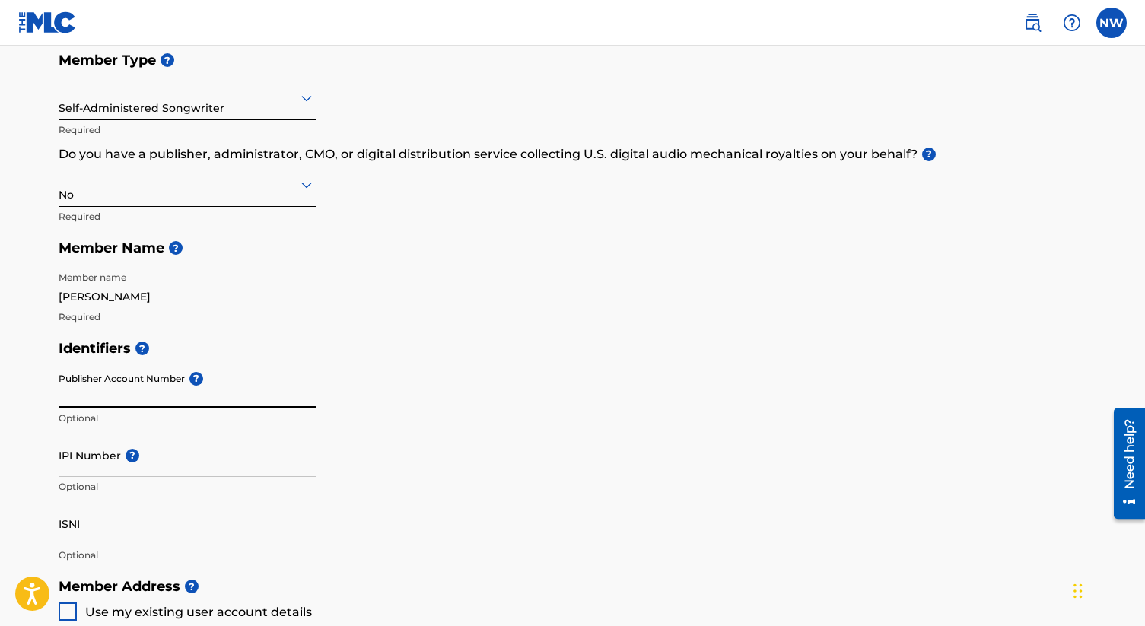
scroll to position [181, 0]
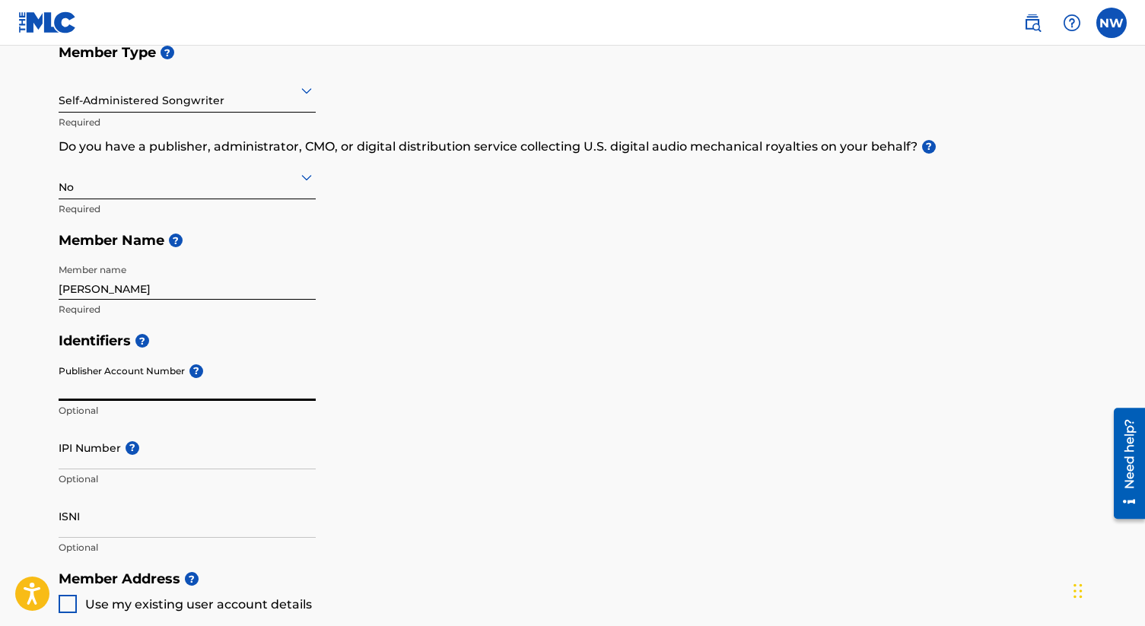
click at [97, 457] on input "IPI Number ?" at bounding box center [187, 447] width 257 height 43
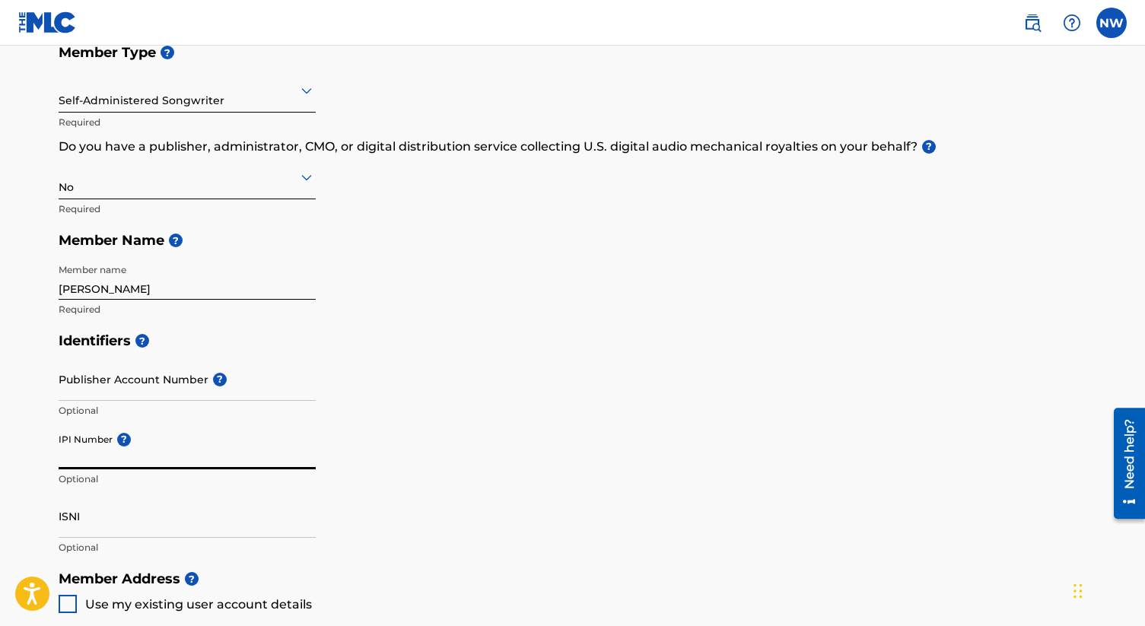
paste input "01304098575"
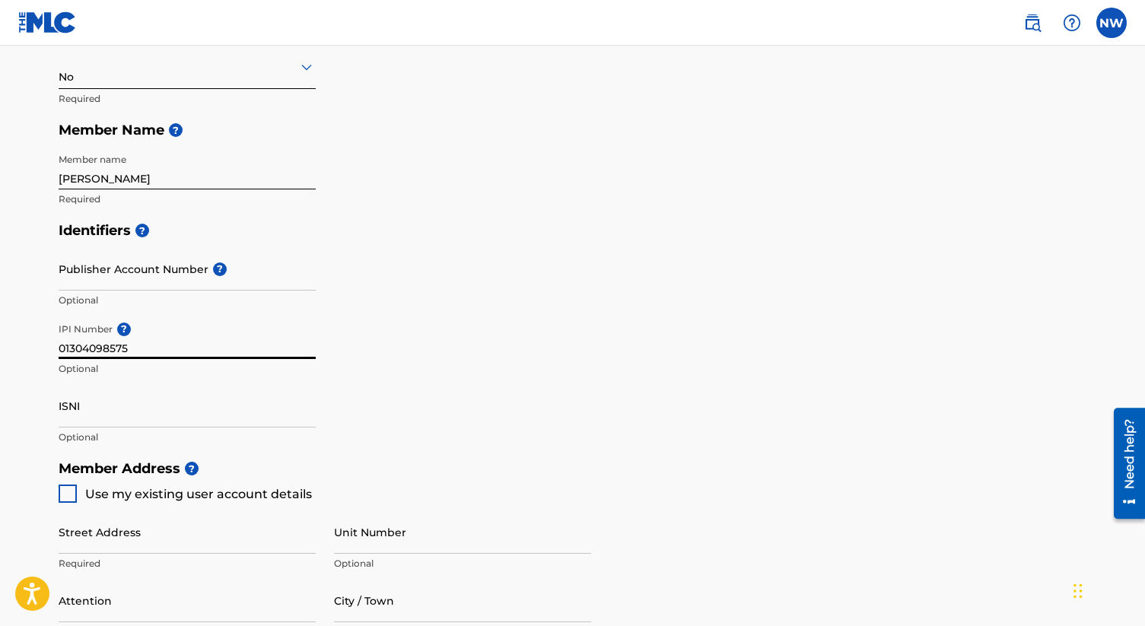
scroll to position [299, 0]
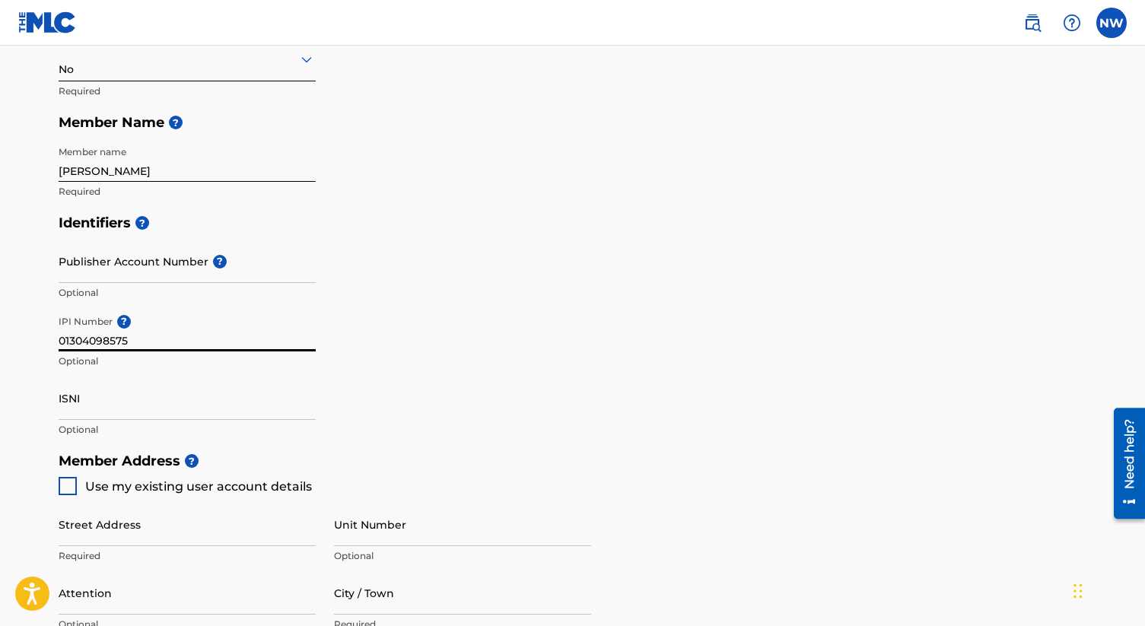
type input "01304098575"
click at [71, 484] on div at bounding box center [68, 486] width 18 height 18
type input "[STREET_ADDRESS][PERSON_NAME]"
type input "La Jolla"
type input "92037"
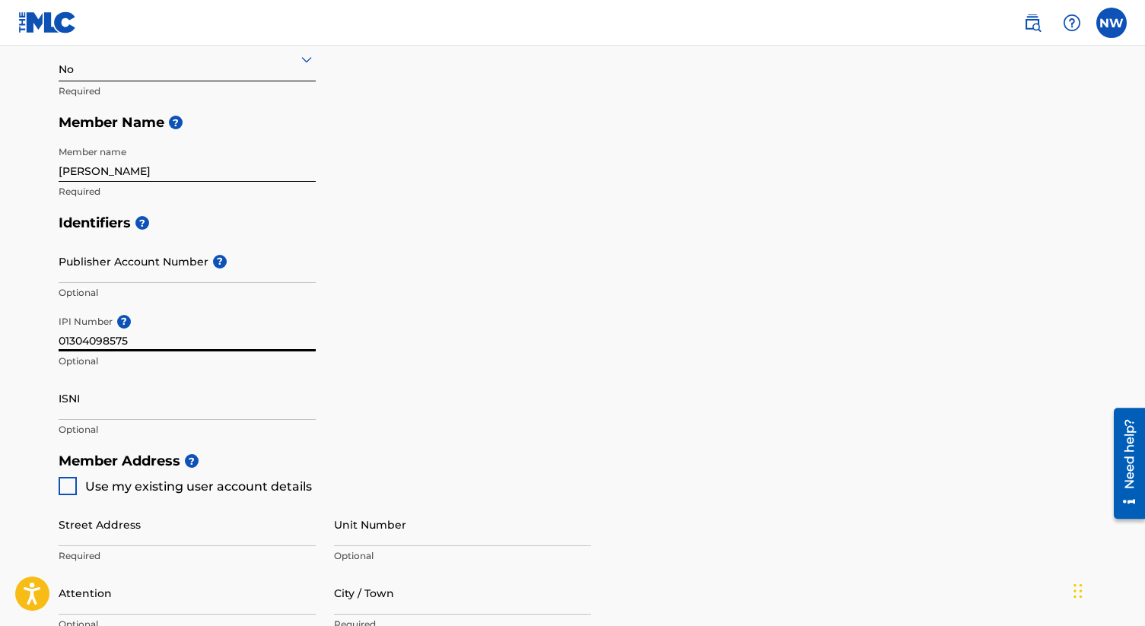
type input "858"
type input "3244117"
type input "[EMAIL_ADDRESS][DOMAIN_NAME]"
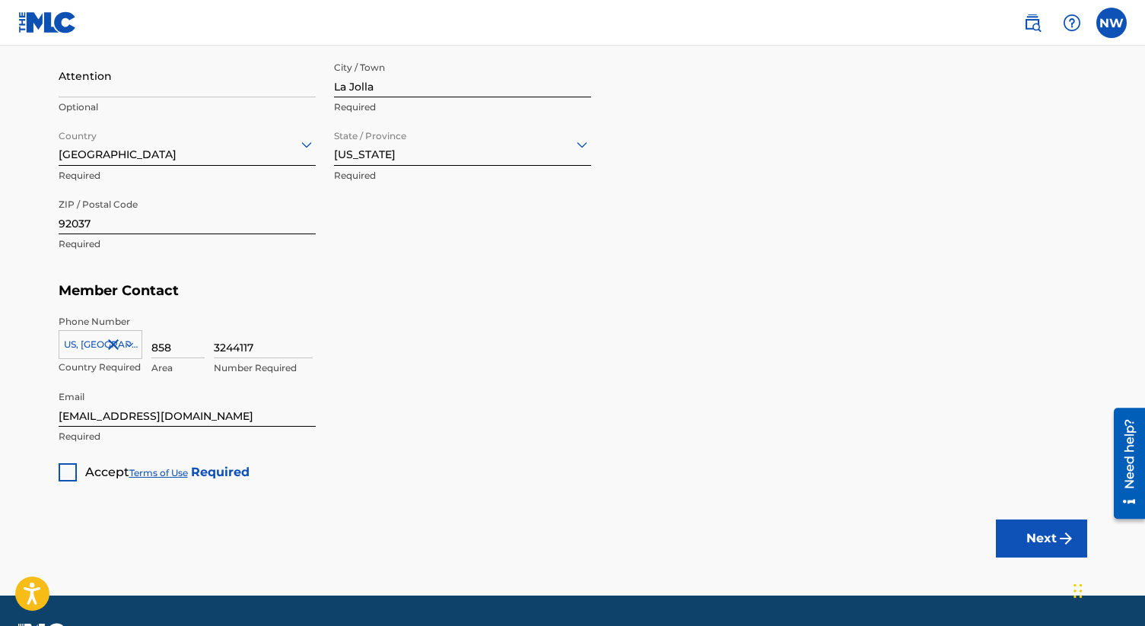
scroll to position [821, 0]
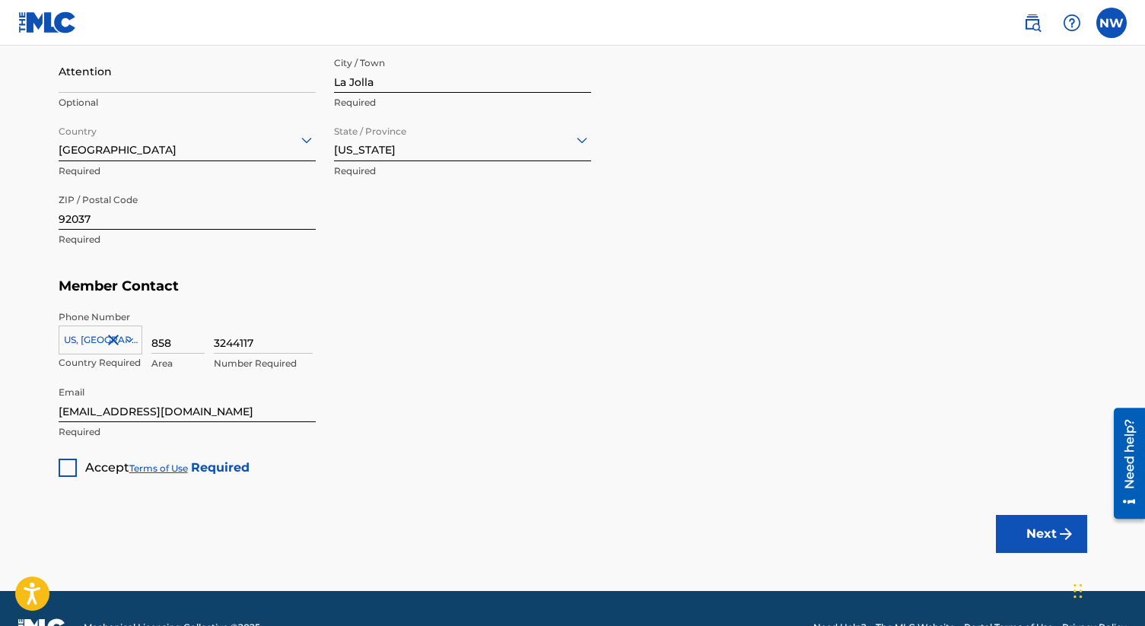
click at [72, 469] on div at bounding box center [68, 468] width 18 height 18
click at [1036, 532] on button "Next" at bounding box center [1041, 534] width 91 height 38
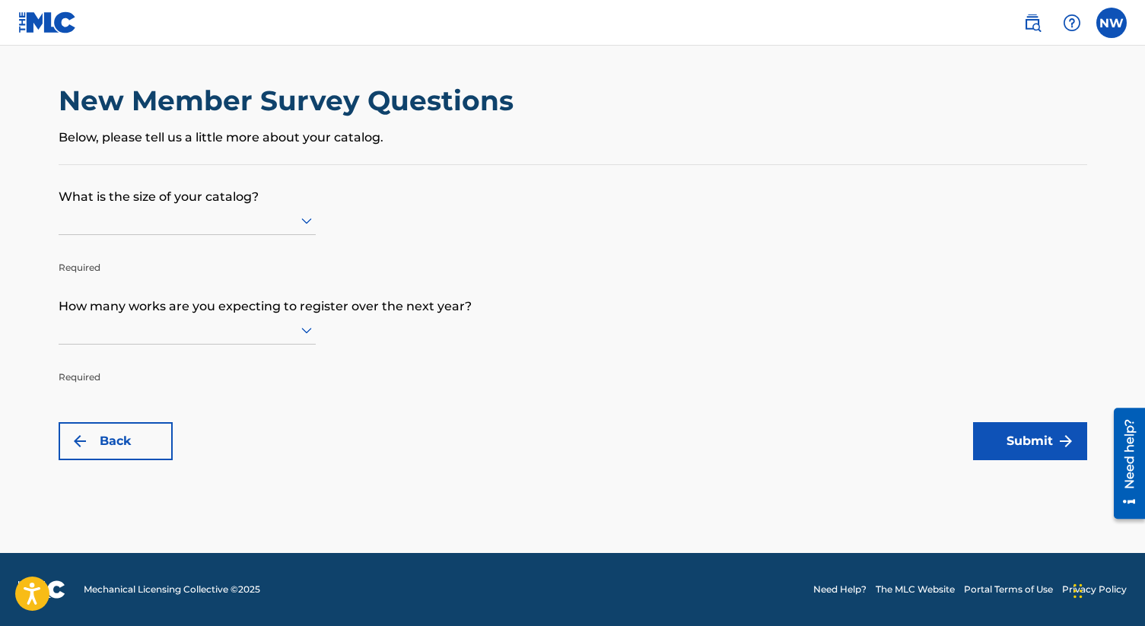
click at [281, 208] on div at bounding box center [187, 220] width 257 height 29
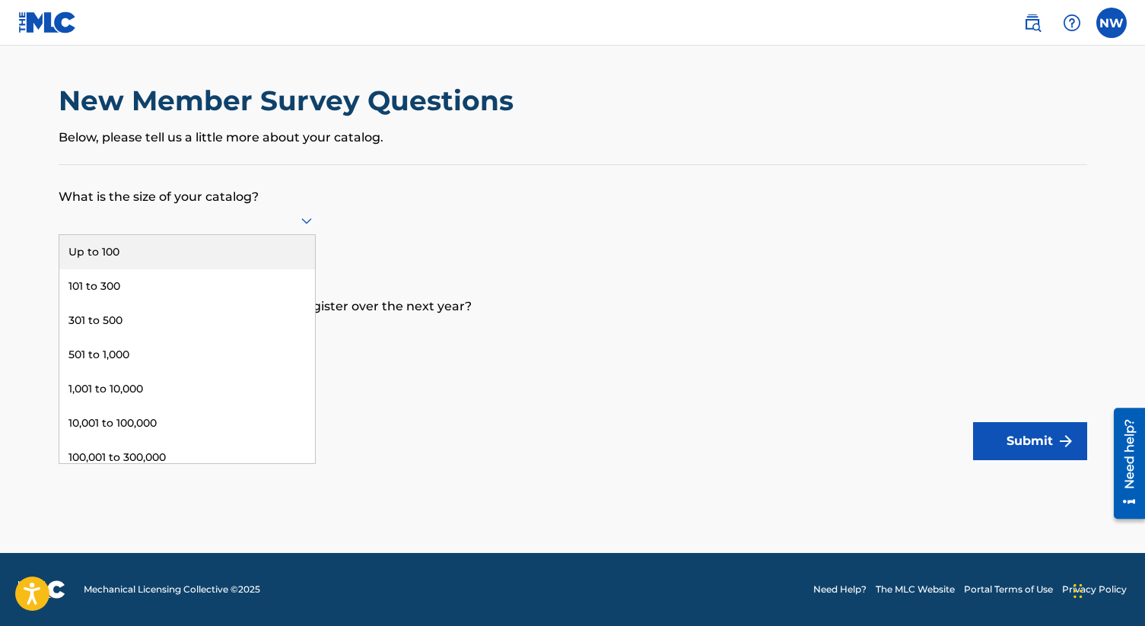
click at [254, 240] on div "Up to 100" at bounding box center [187, 252] width 256 height 34
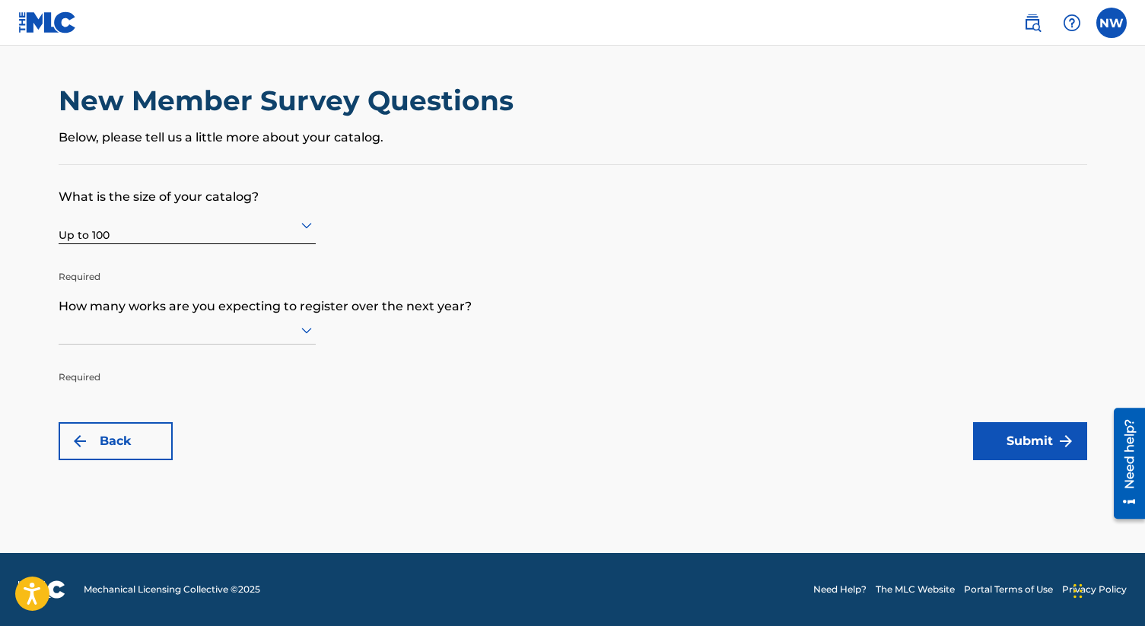
click at [301, 330] on icon at bounding box center [306, 330] width 18 height 18
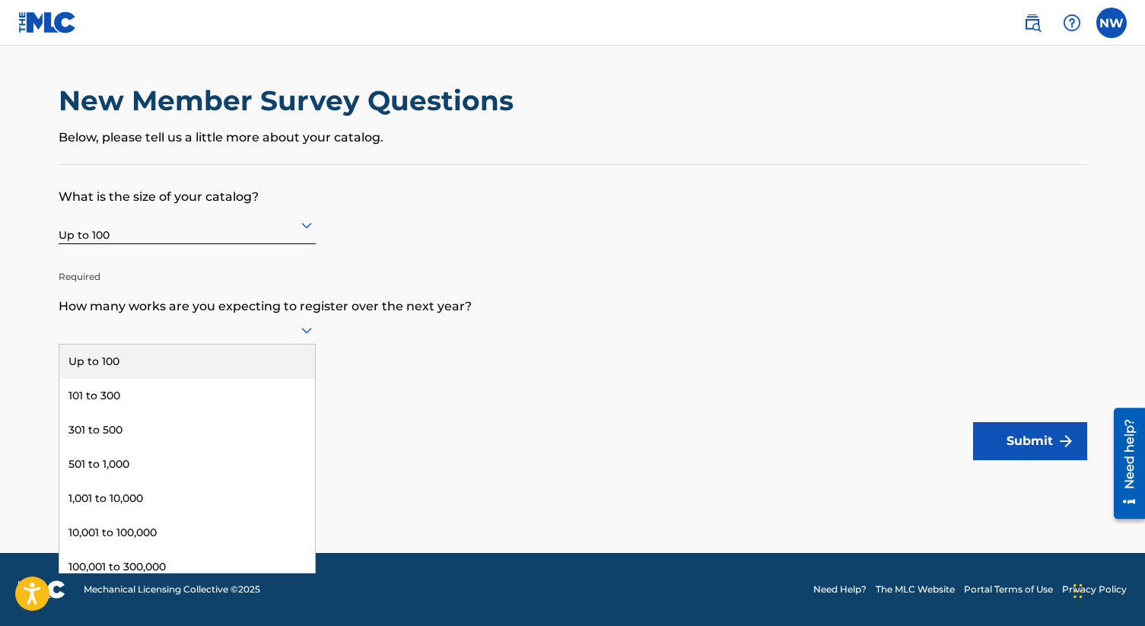
click at [200, 367] on div "Up to 100" at bounding box center [187, 362] width 256 height 34
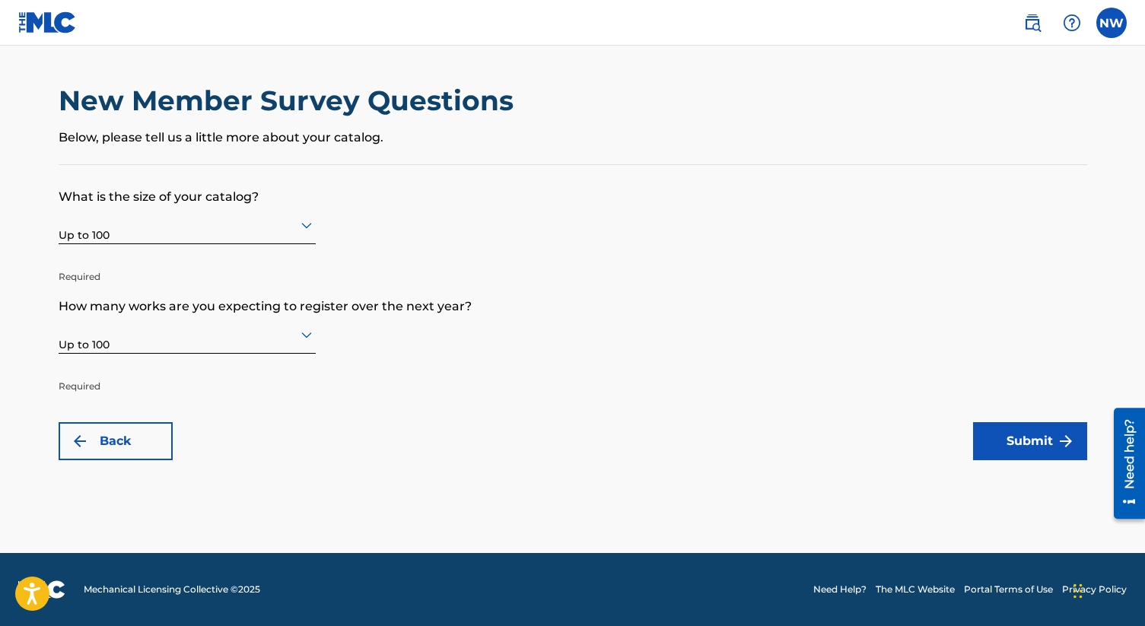
click at [1018, 445] on button "Submit" at bounding box center [1030, 441] width 114 height 38
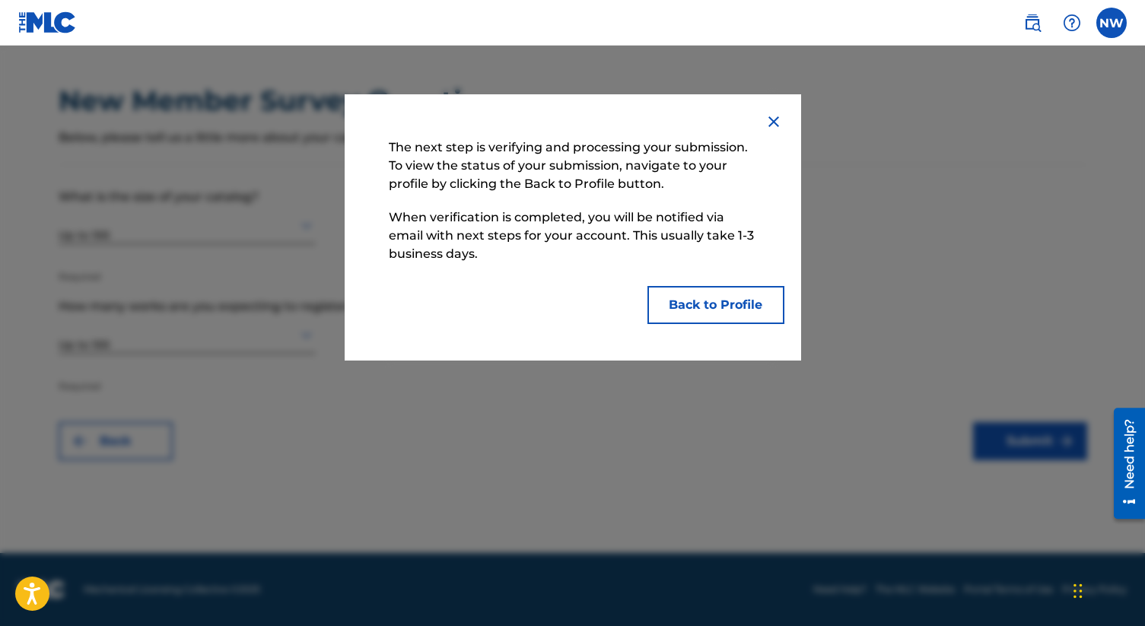
click at [721, 299] on button "Back to Profile" at bounding box center [715, 305] width 137 height 38
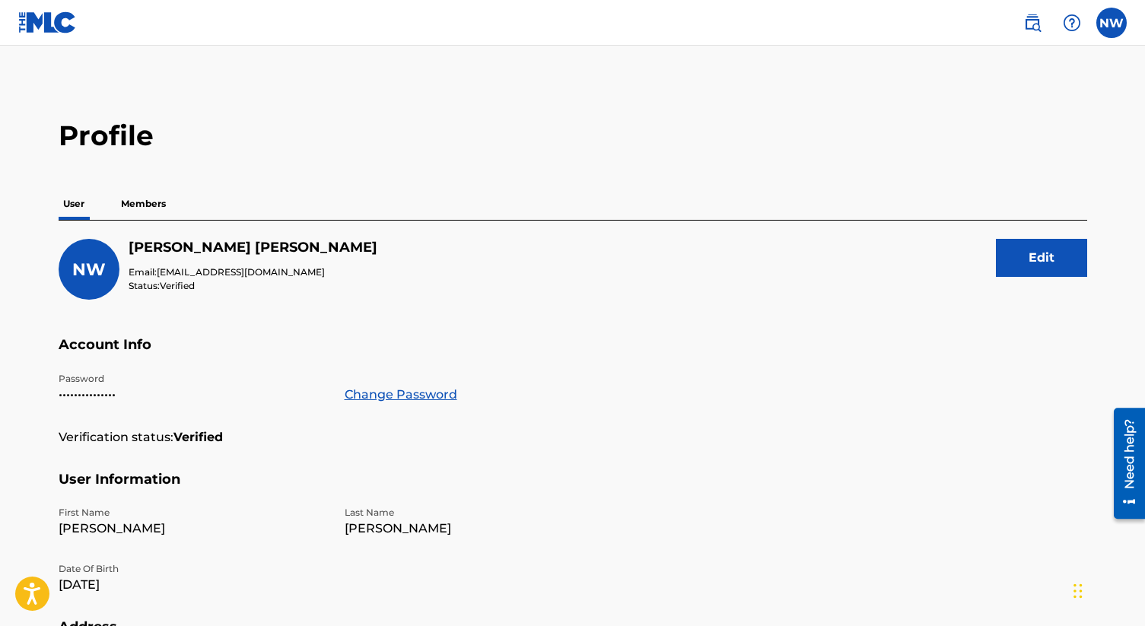
click at [138, 197] on p "Members" at bounding box center [143, 204] width 54 height 32
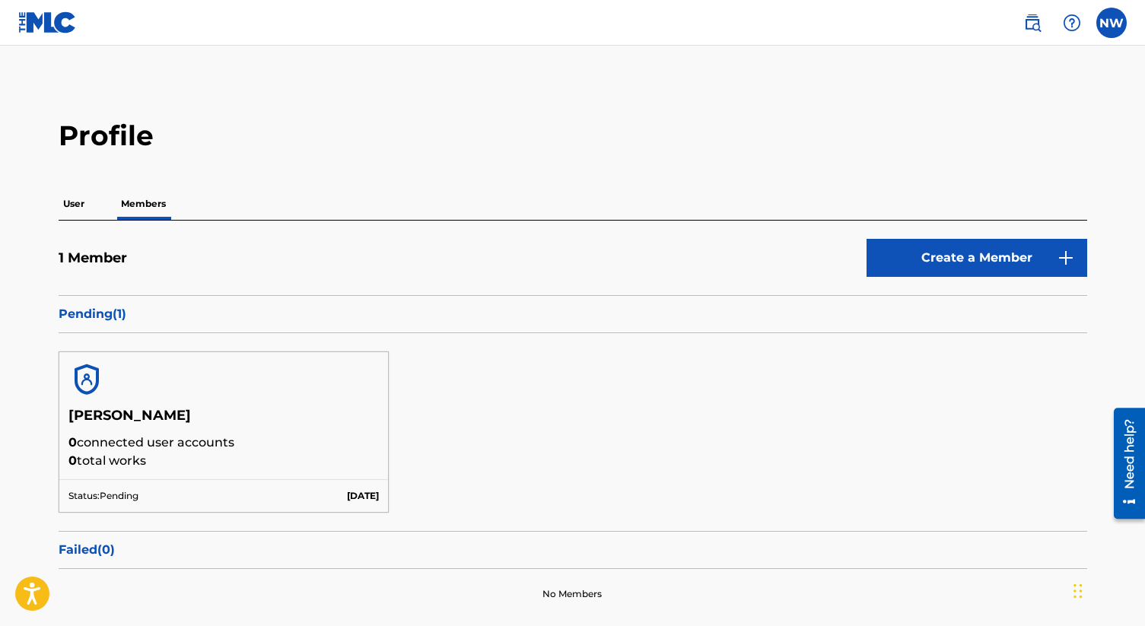
click at [75, 207] on p "User" at bounding box center [74, 204] width 30 height 32
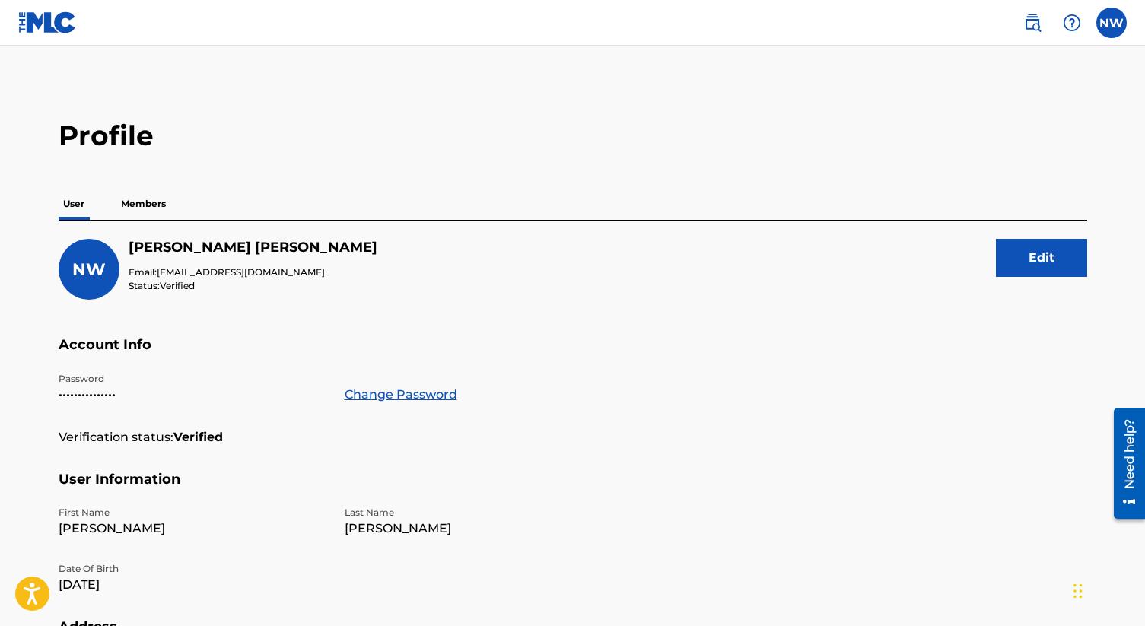
click at [148, 199] on p "Members" at bounding box center [143, 204] width 54 height 32
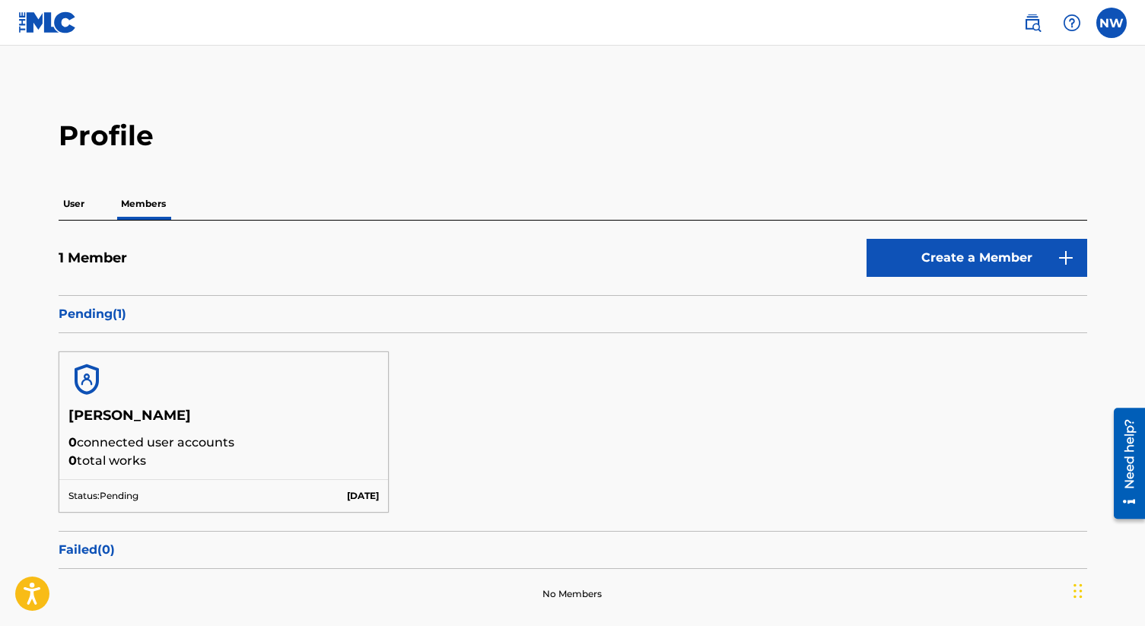
click at [111, 383] on div at bounding box center [223, 379] width 329 height 55
click at [102, 313] on p "Pending ( 1 )" at bounding box center [573, 314] width 1028 height 18
